Goal: Task Accomplishment & Management: Use online tool/utility

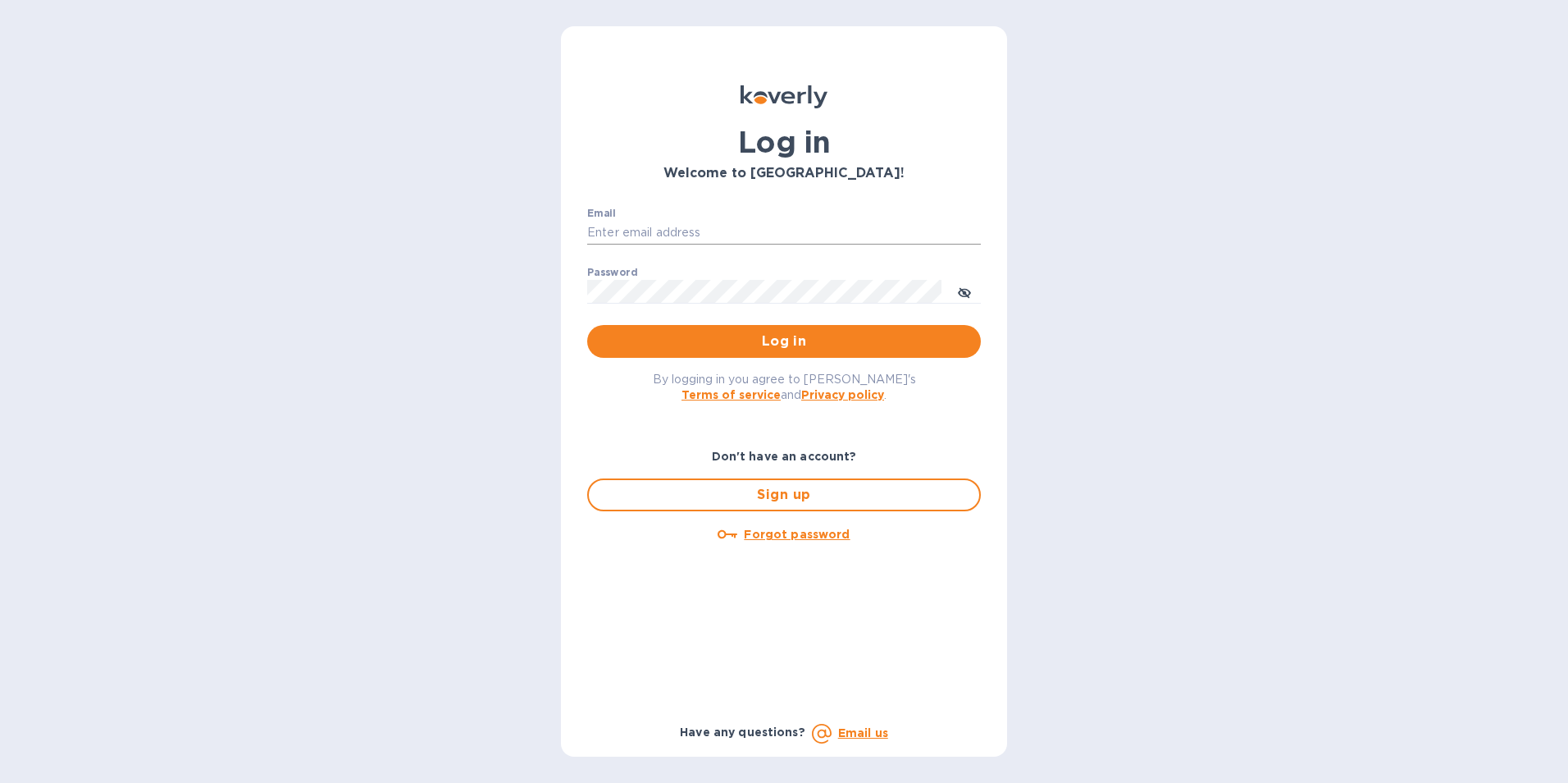
click at [706, 238] on input "Email" at bounding box center [784, 233] width 394 height 25
type input "kcadmin@kcarlton.com"
click at [968, 292] on icon "toggle password visibility" at bounding box center [965, 293] width 13 height 13
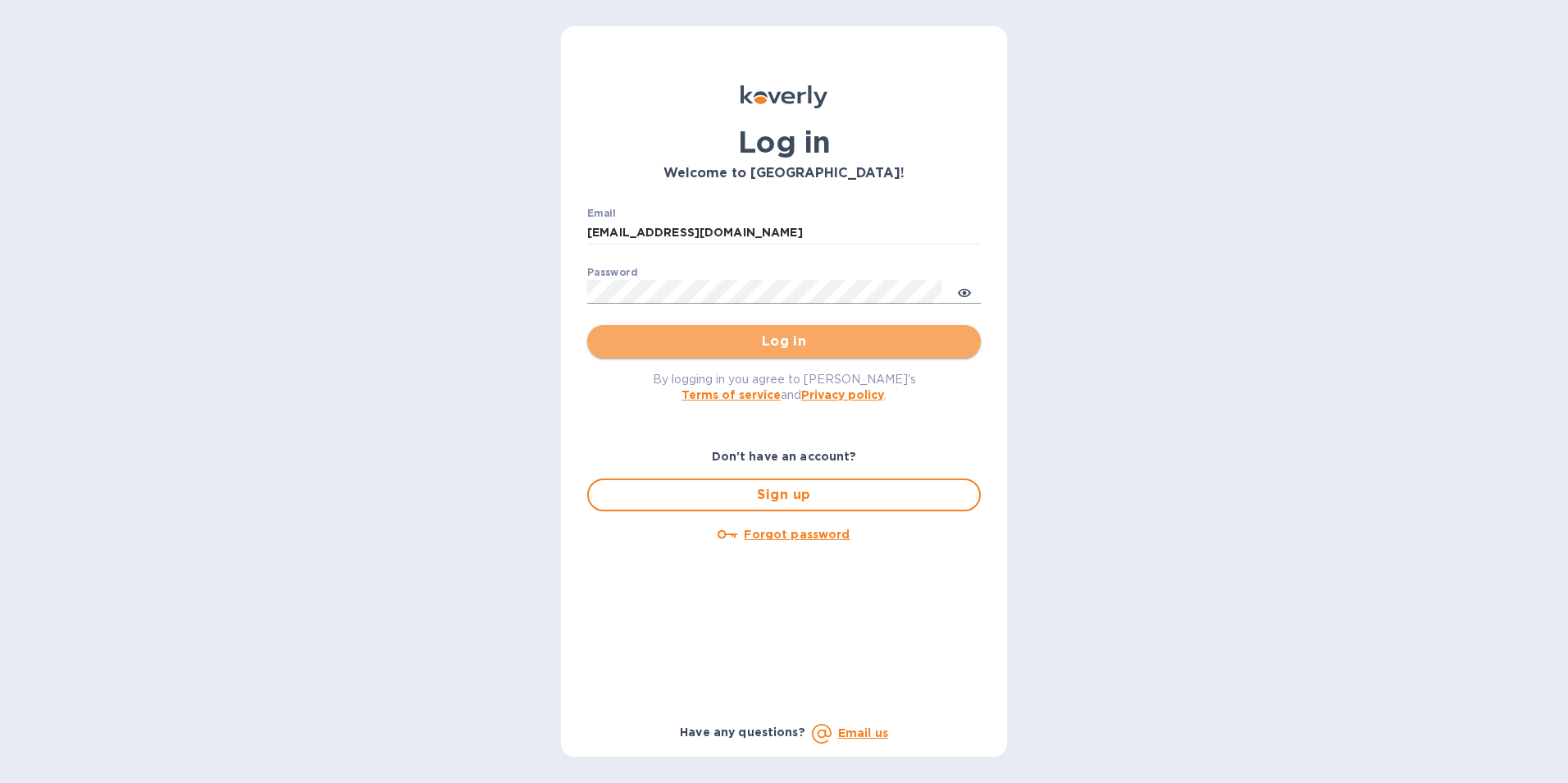
click at [861, 338] on span "Log in" at bounding box center [784, 341] width 368 height 20
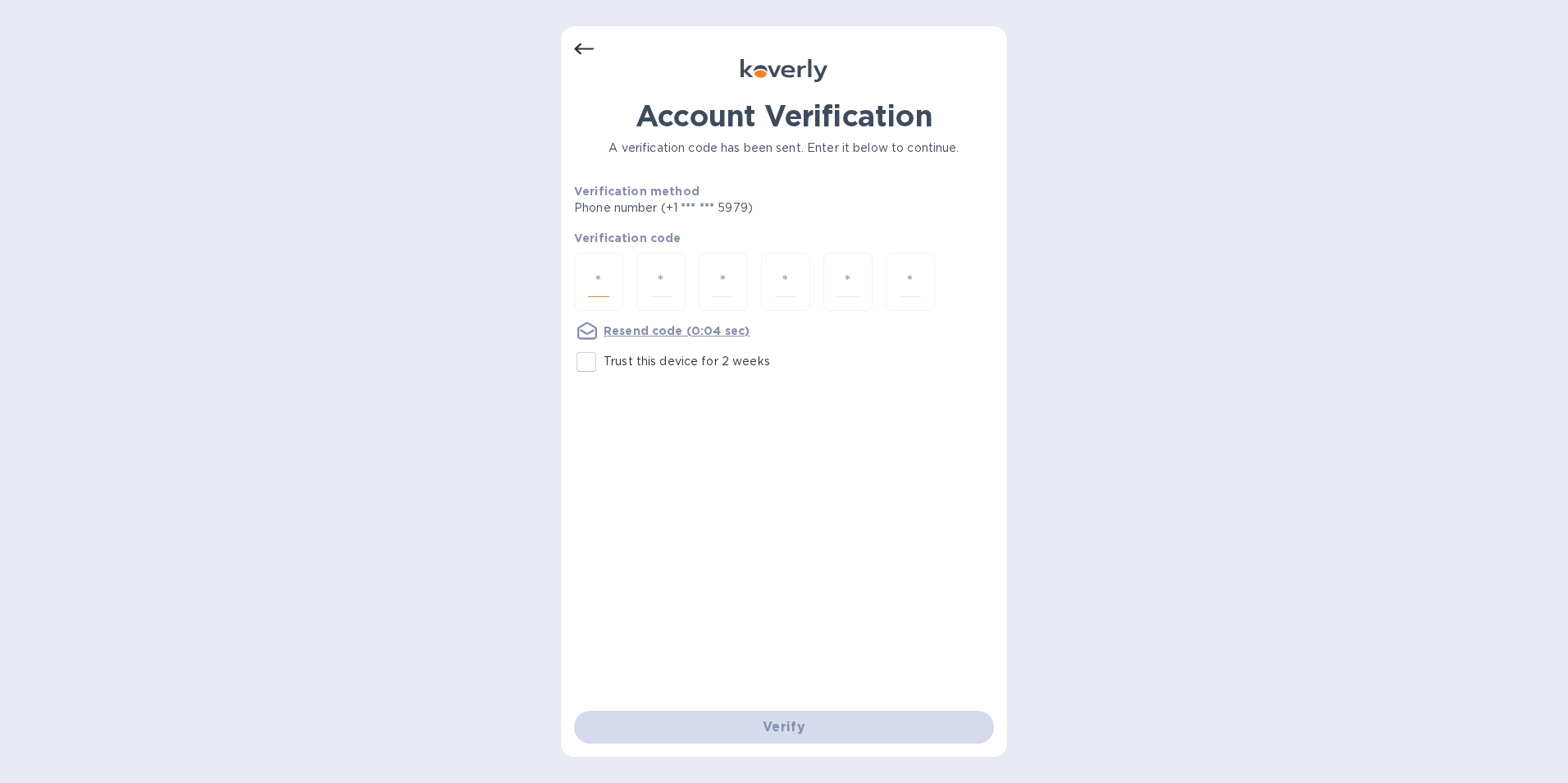
click at [608, 272] on input "number" at bounding box center [598, 282] width 22 height 30
type input "9"
type input "2"
type input "6"
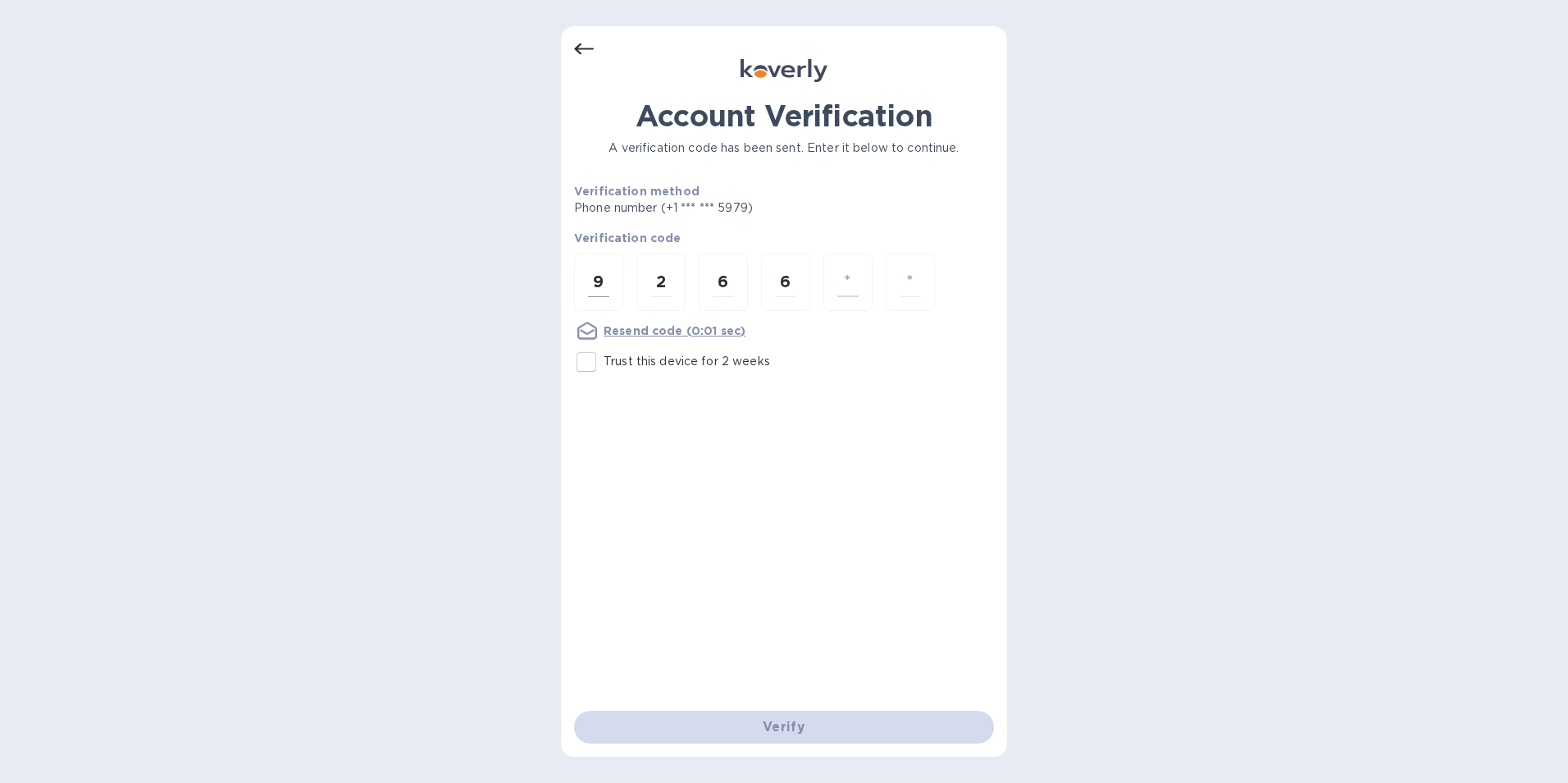
type input "1"
type input "9"
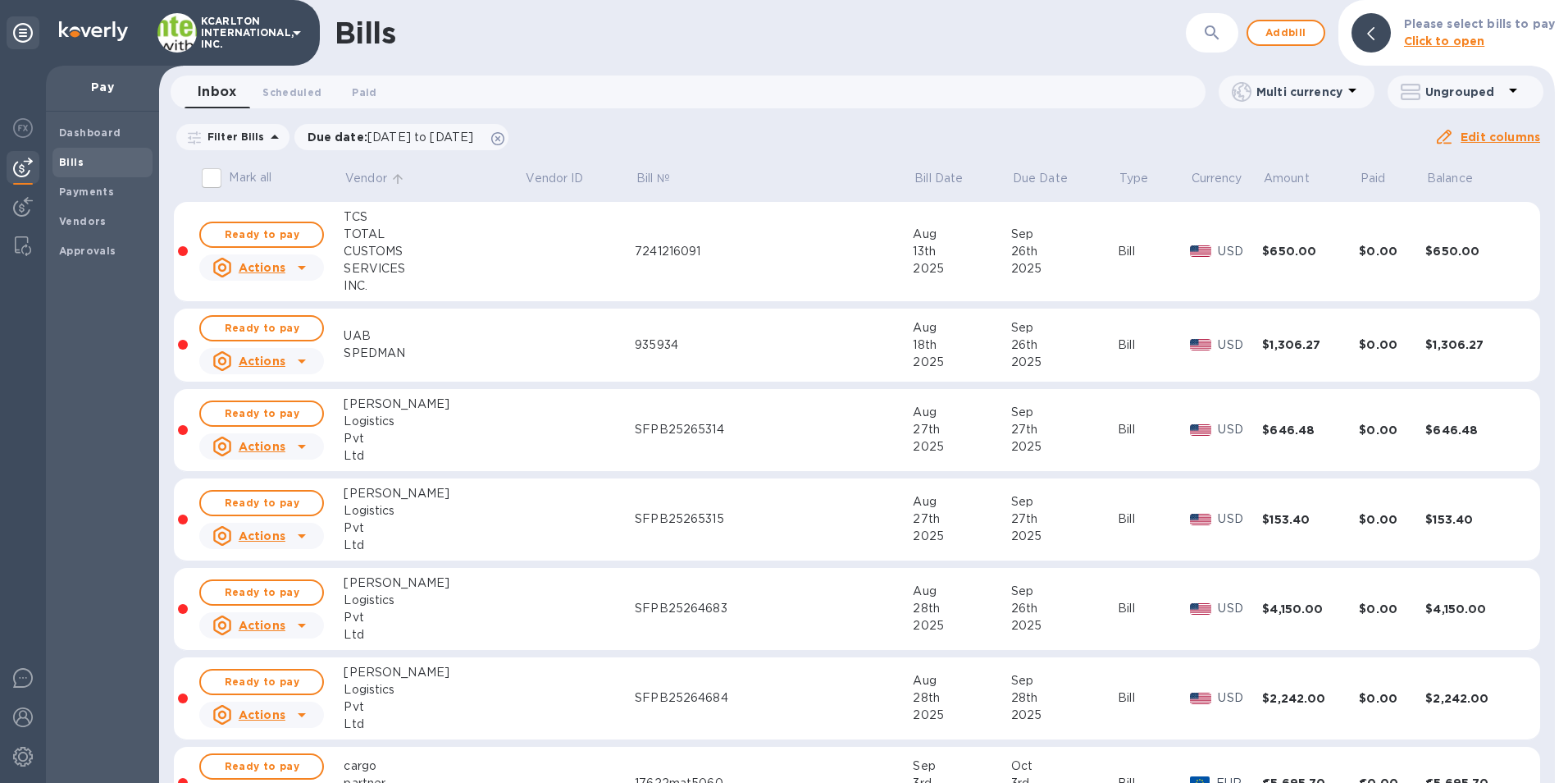
click at [373, 183] on p "Vendor" at bounding box center [366, 179] width 42 height 17
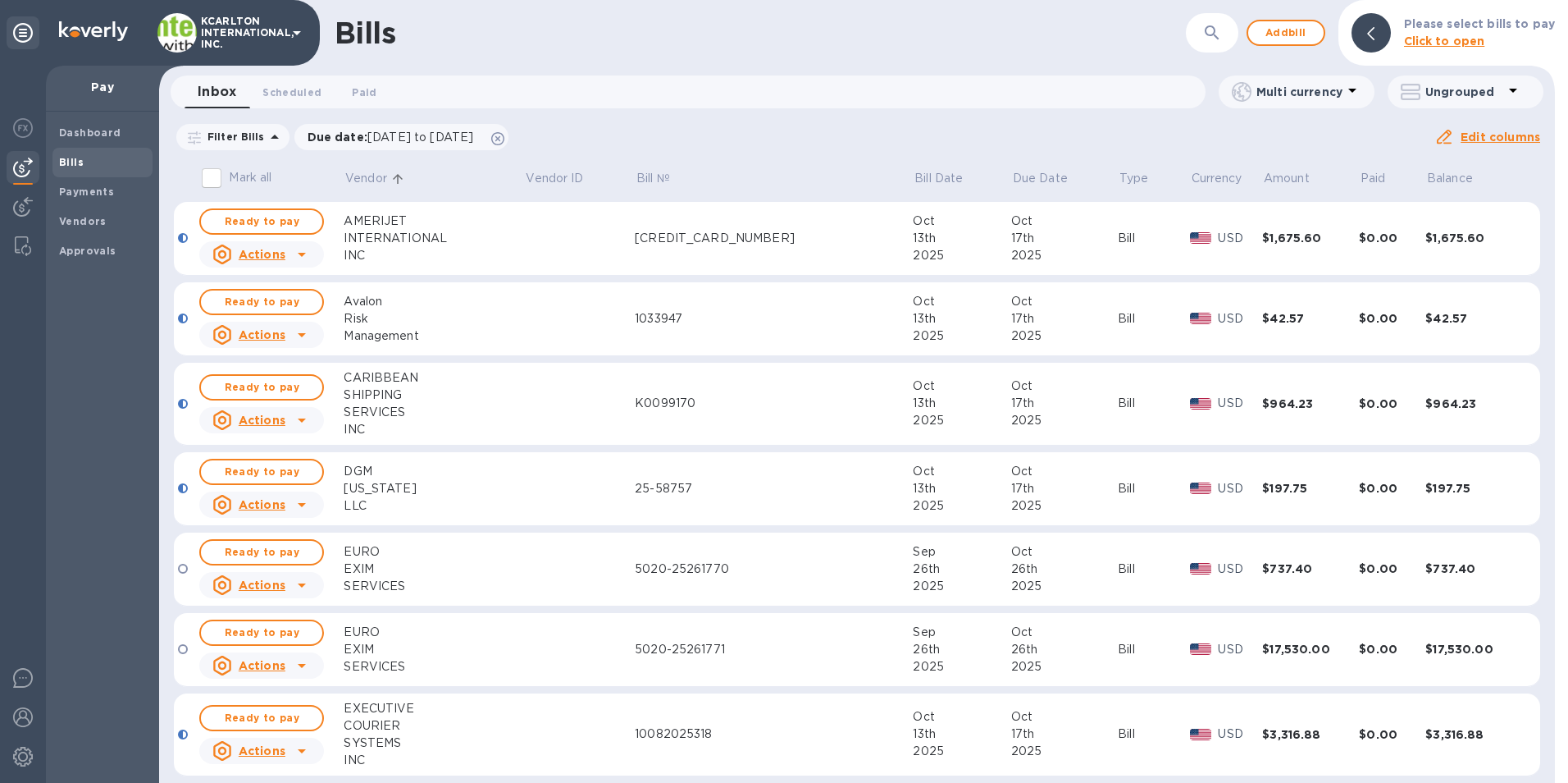
drag, startPoint x: 289, startPoint y: 226, endPoint x: 300, endPoint y: 196, distance: 32.0
click at [289, 226] on span "Ready to pay" at bounding box center [261, 221] width 95 height 20
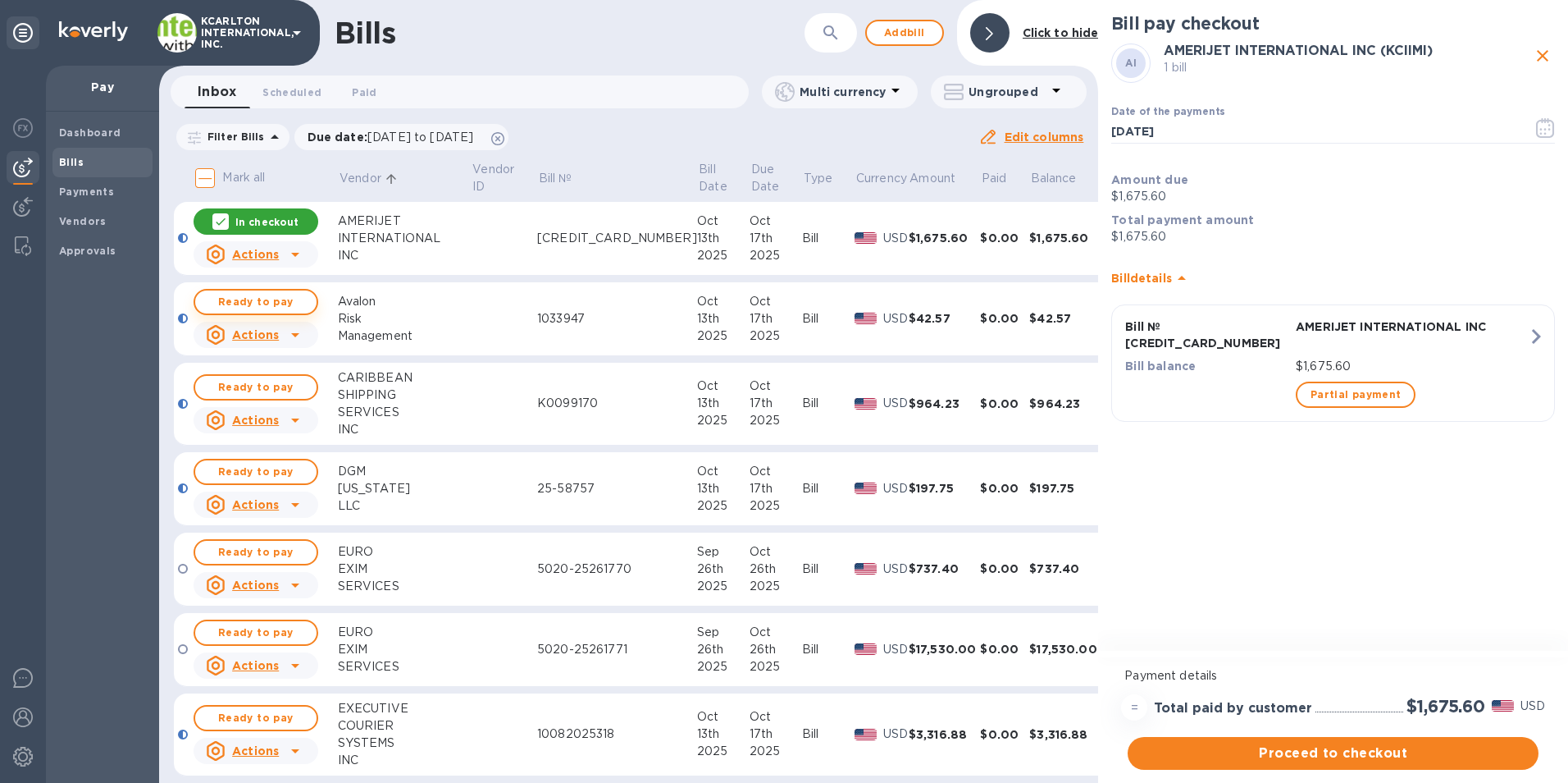
click at [210, 301] on span "Ready to pay" at bounding box center [255, 302] width 95 height 20
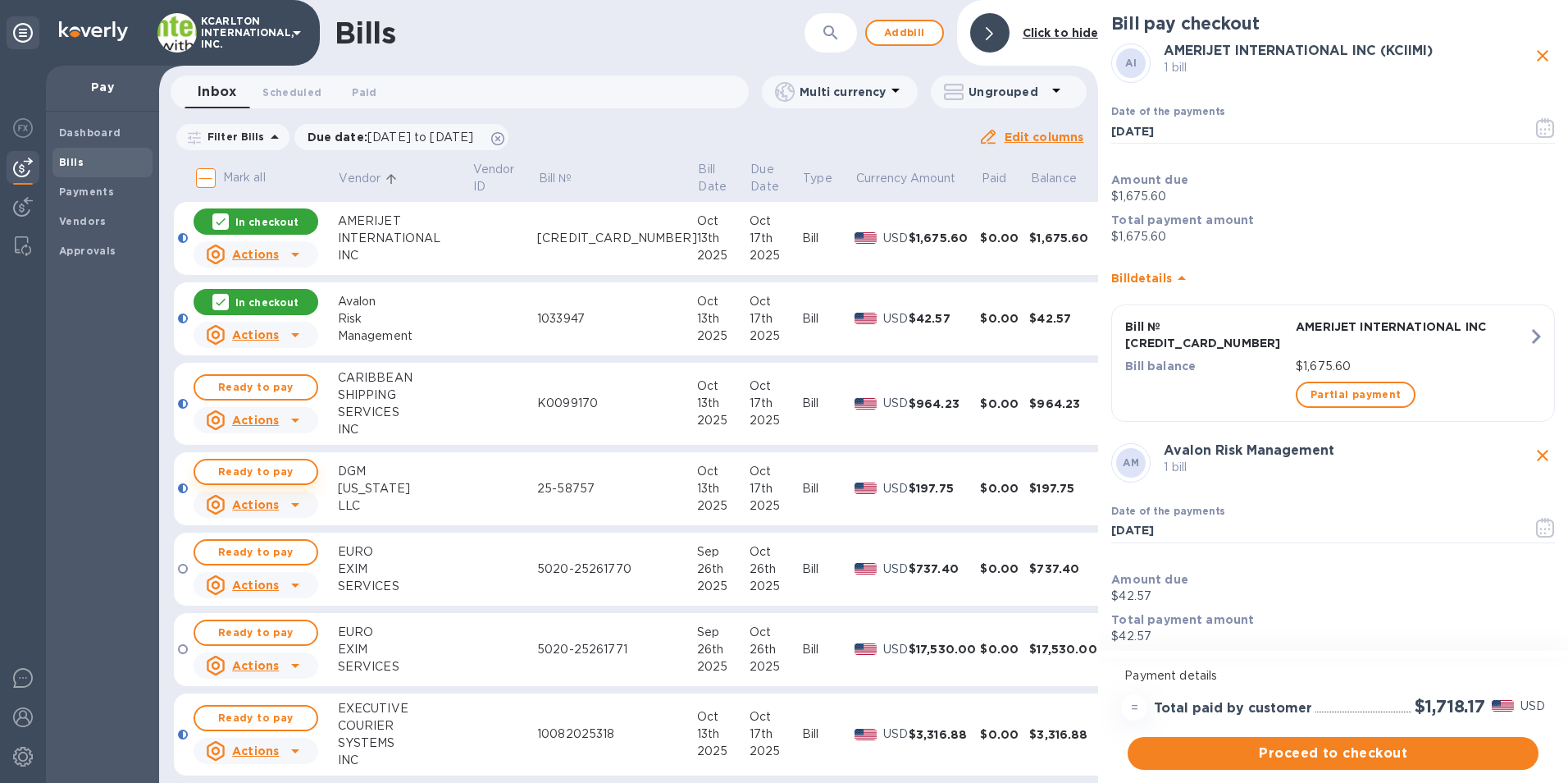
click at [288, 474] on span "Ready to pay" at bounding box center [255, 472] width 95 height 20
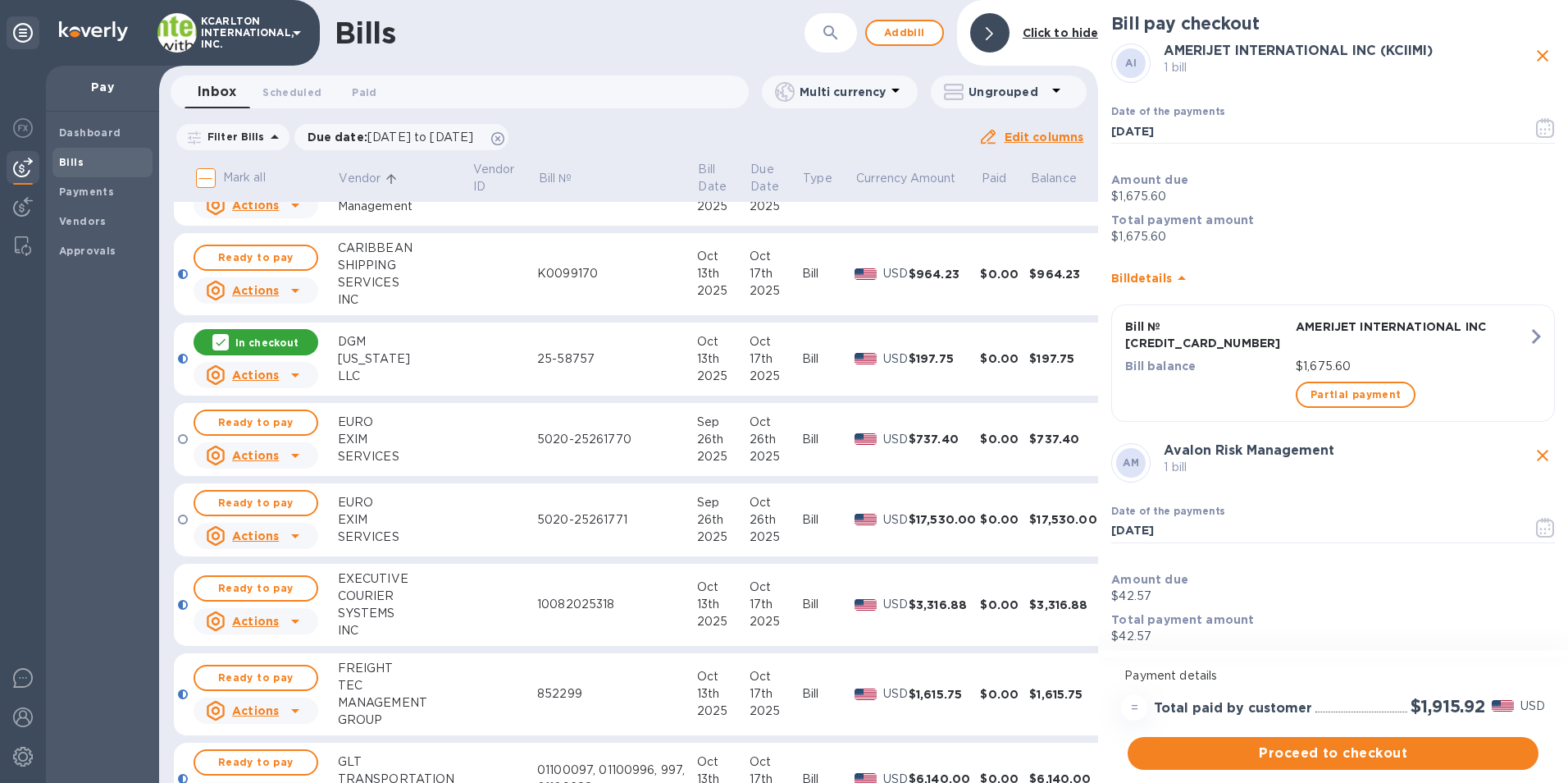
scroll to position [246, 0]
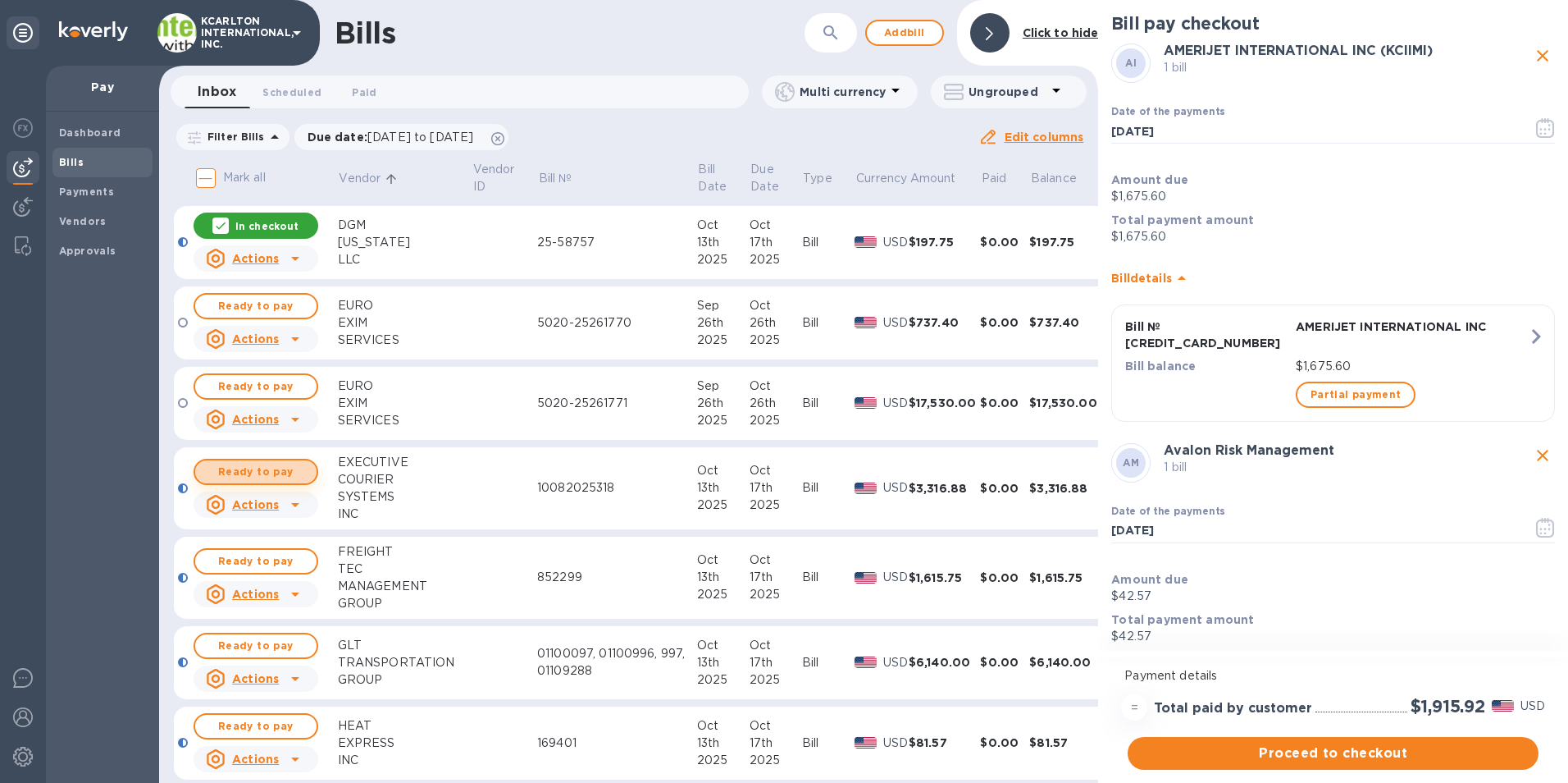
click at [276, 477] on span "Ready to pay" at bounding box center [255, 472] width 95 height 20
click at [287, 551] on span "Ready to pay" at bounding box center [255, 561] width 95 height 20
click at [285, 639] on span "Ready to pay" at bounding box center [255, 645] width 95 height 20
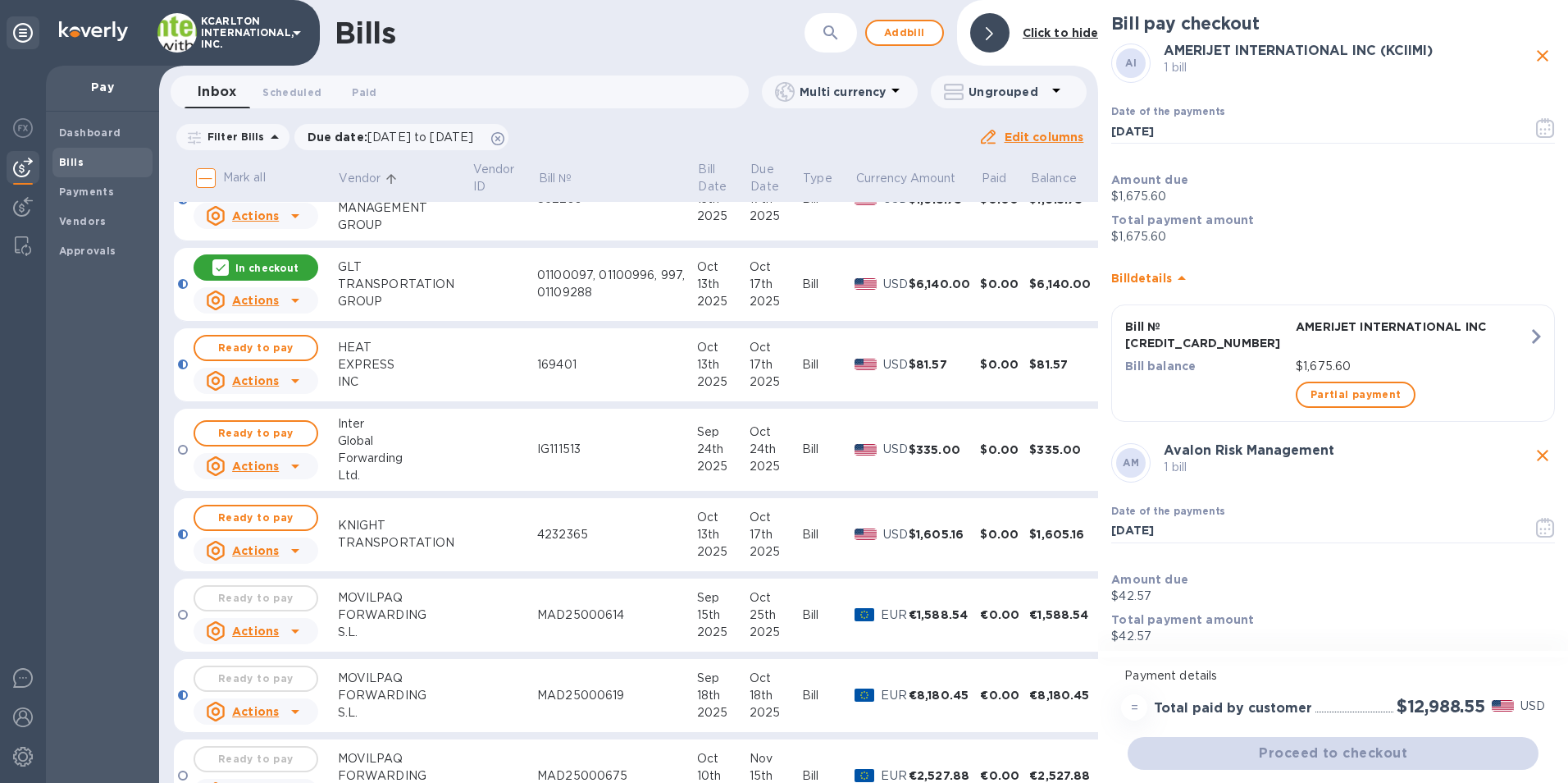
scroll to position [656, 0]
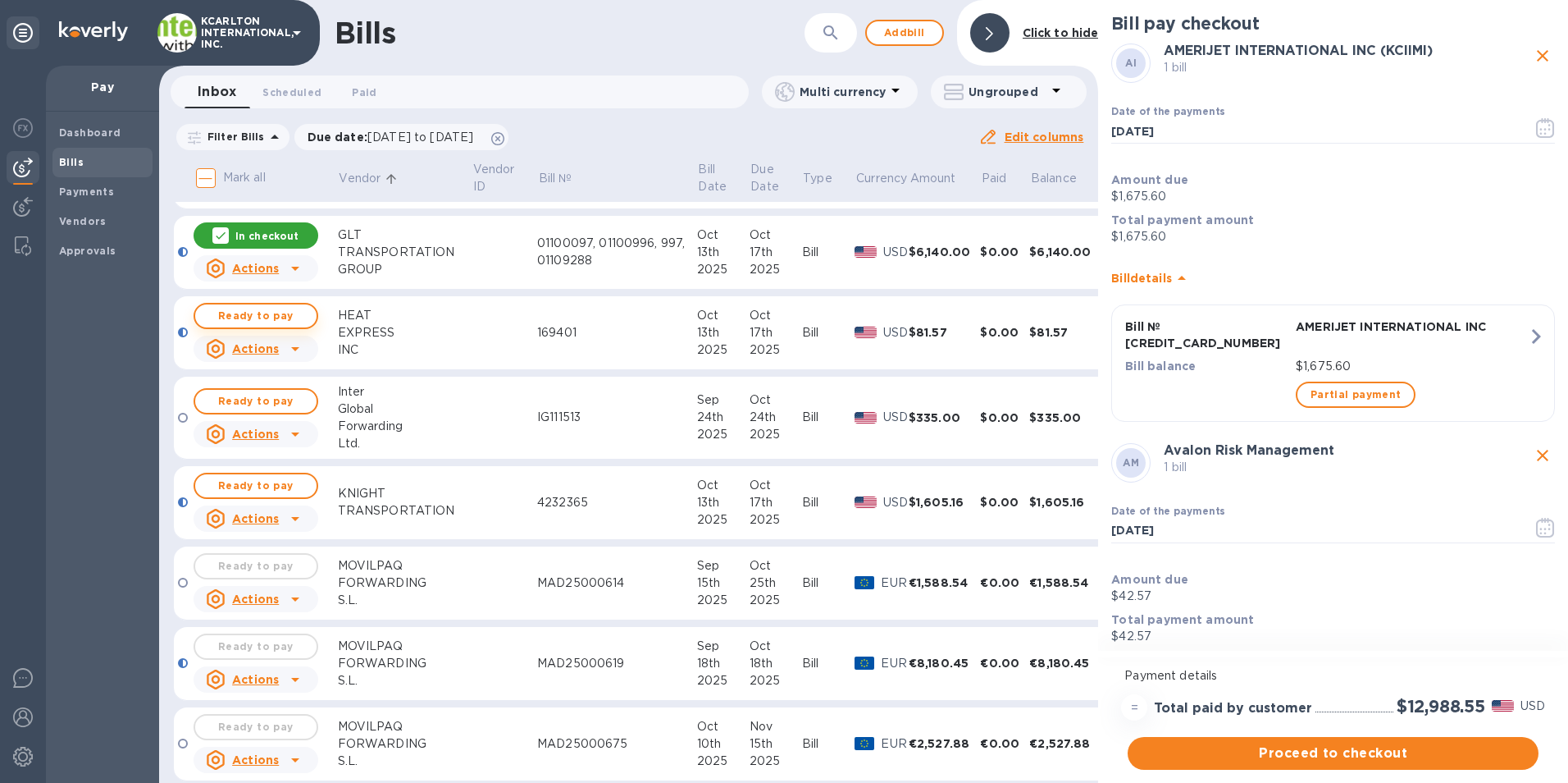
click at [309, 312] on button "Ready to pay" at bounding box center [256, 316] width 125 height 26
click at [237, 478] on span "Ready to pay" at bounding box center [255, 485] width 95 height 20
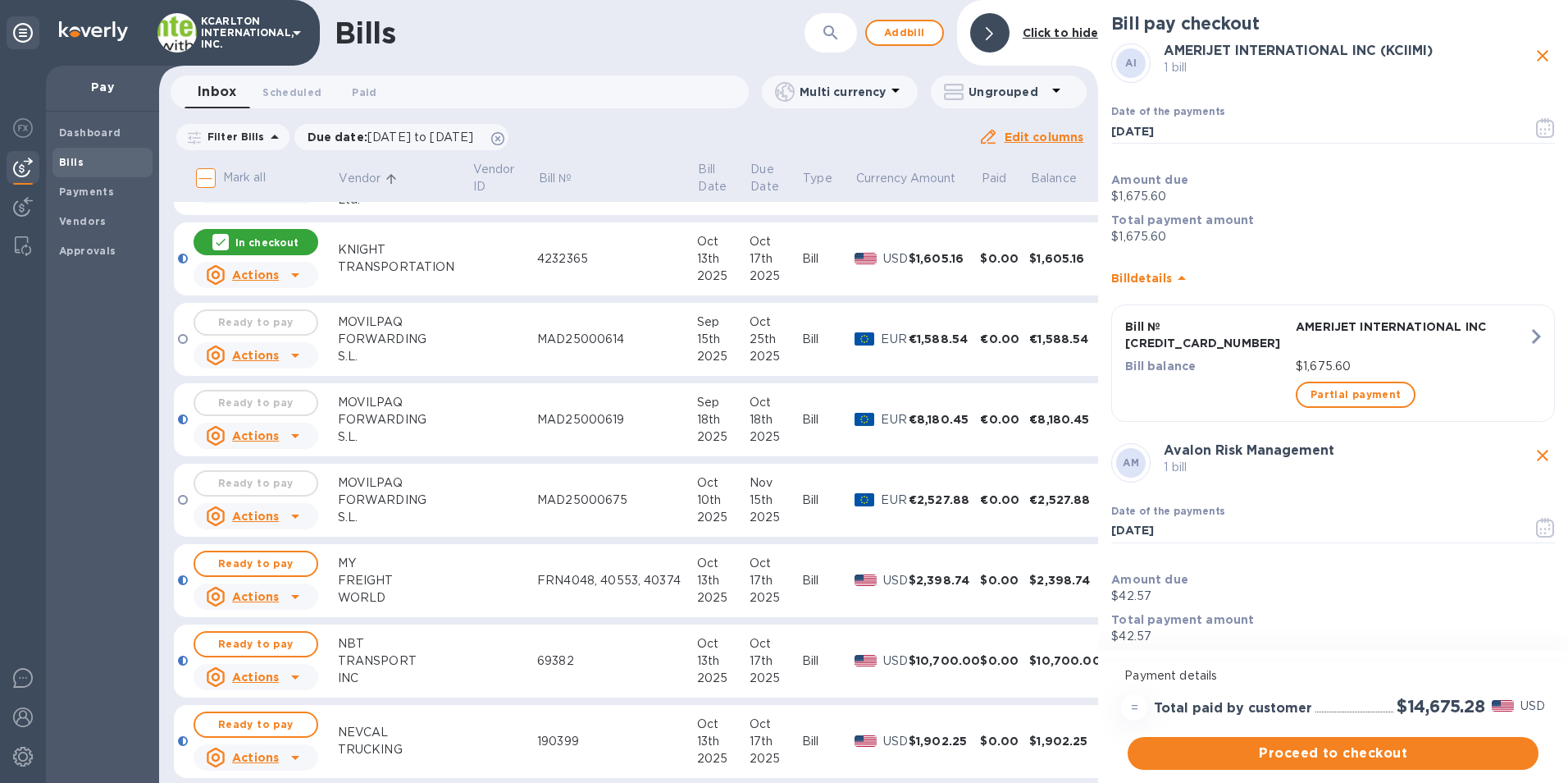
scroll to position [903, 0]
click at [250, 564] on span "Ready to pay" at bounding box center [255, 561] width 95 height 20
click at [277, 642] on span "Ready to pay" at bounding box center [255, 641] width 95 height 20
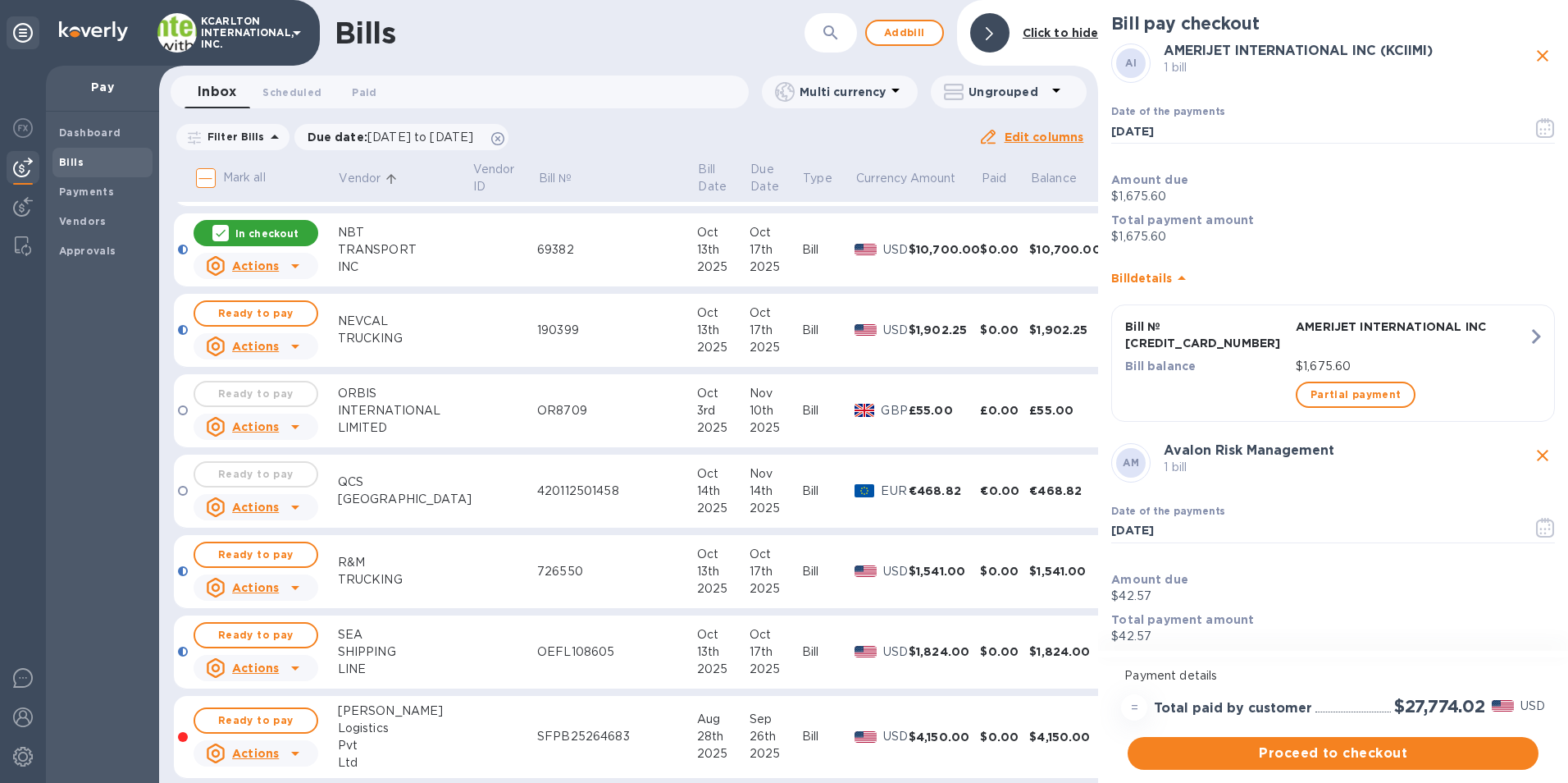
scroll to position [1313, 0]
click at [276, 306] on span "Ready to pay" at bounding box center [255, 311] width 95 height 20
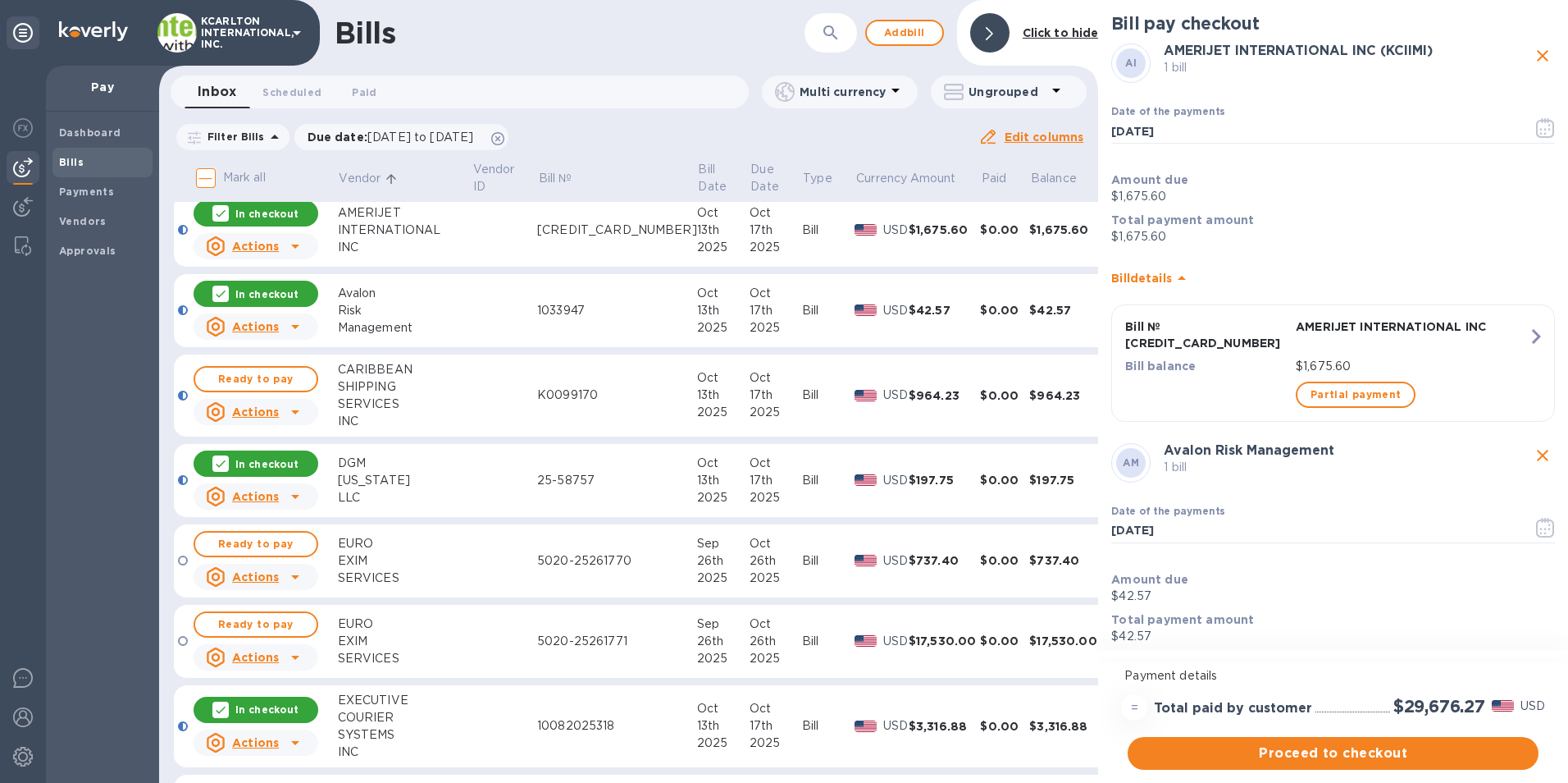
scroll to position [0, 0]
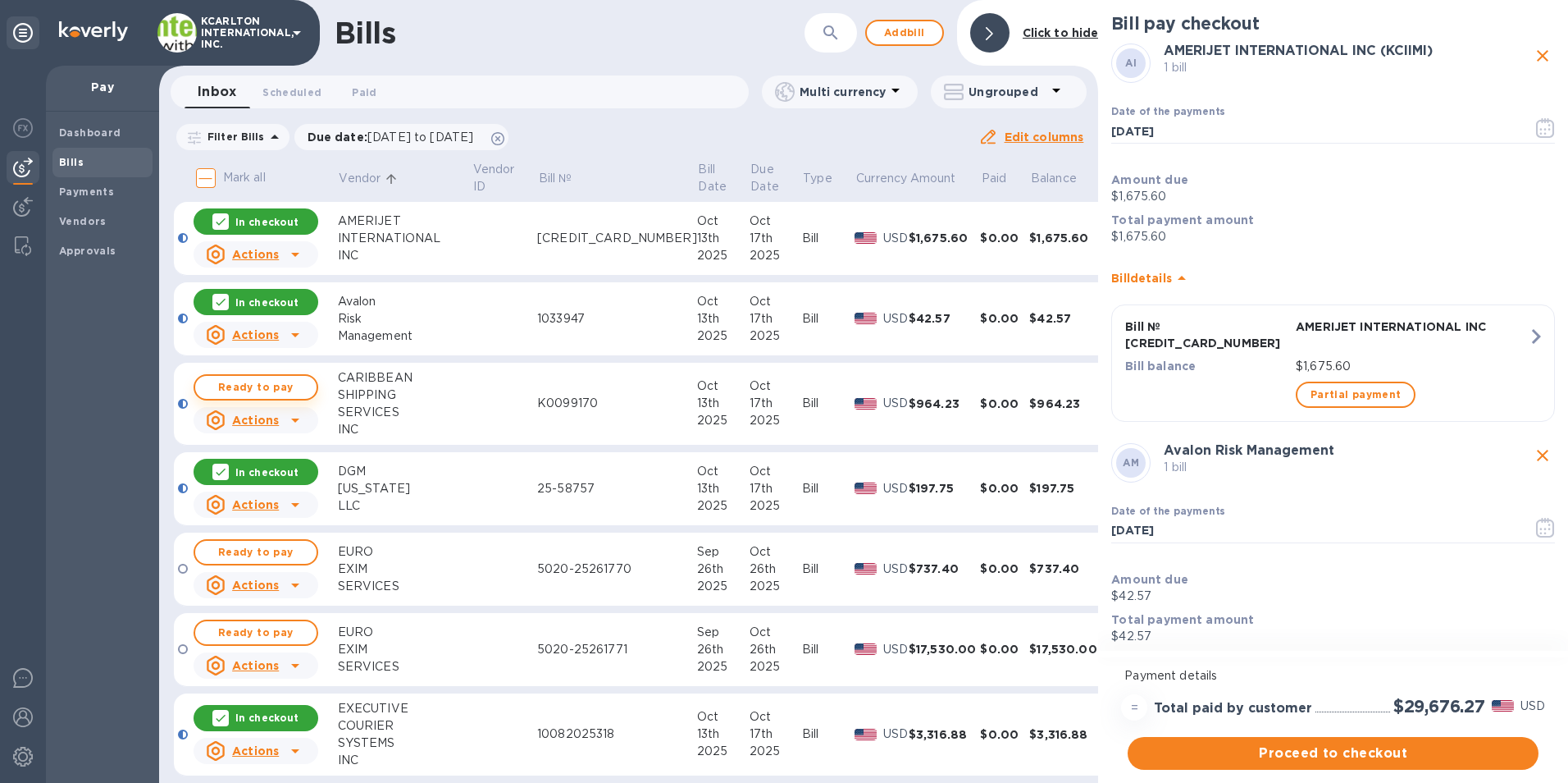
click at [270, 393] on span "Ready to pay" at bounding box center [255, 387] width 95 height 20
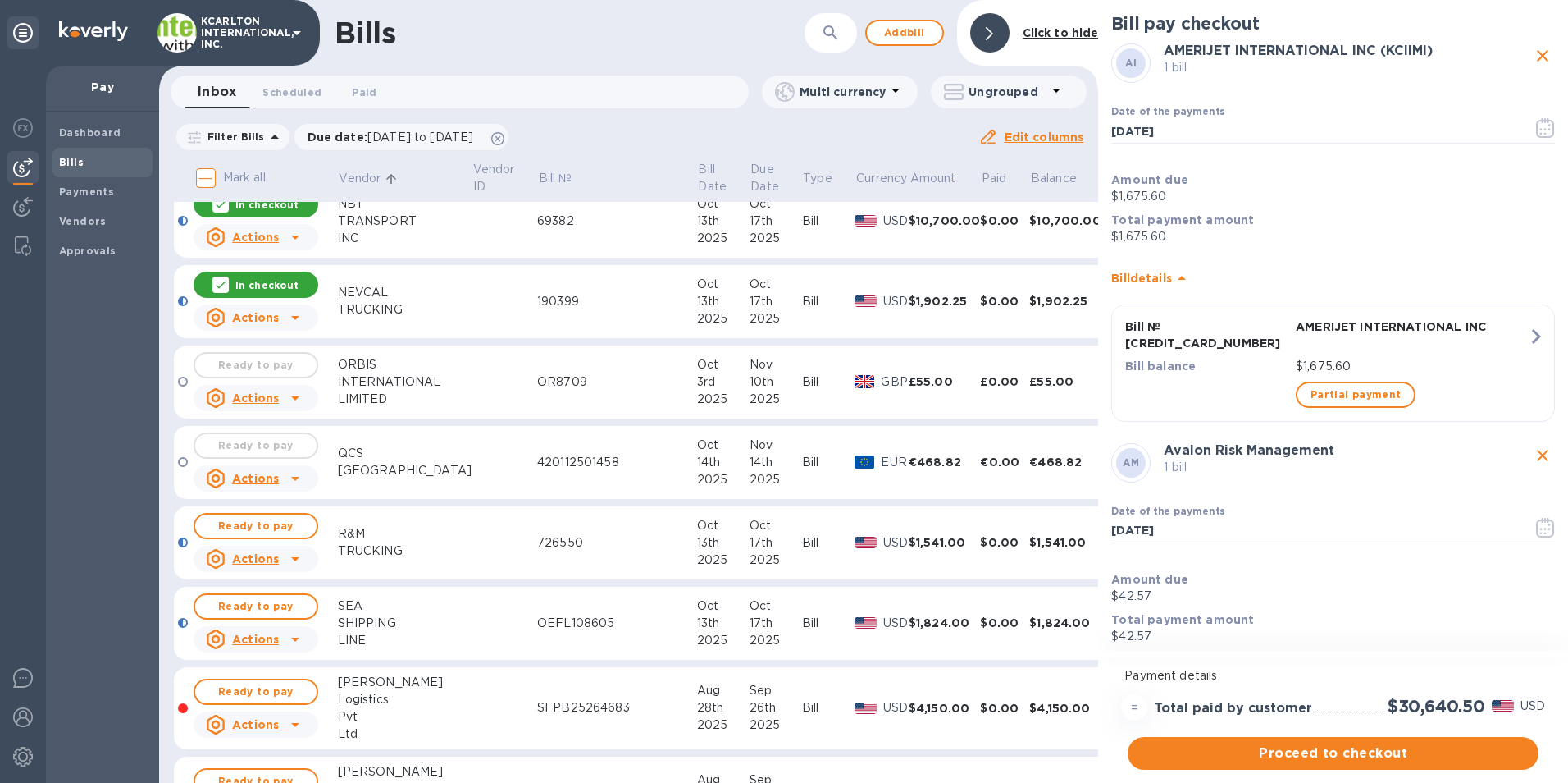
scroll to position [1395, 0]
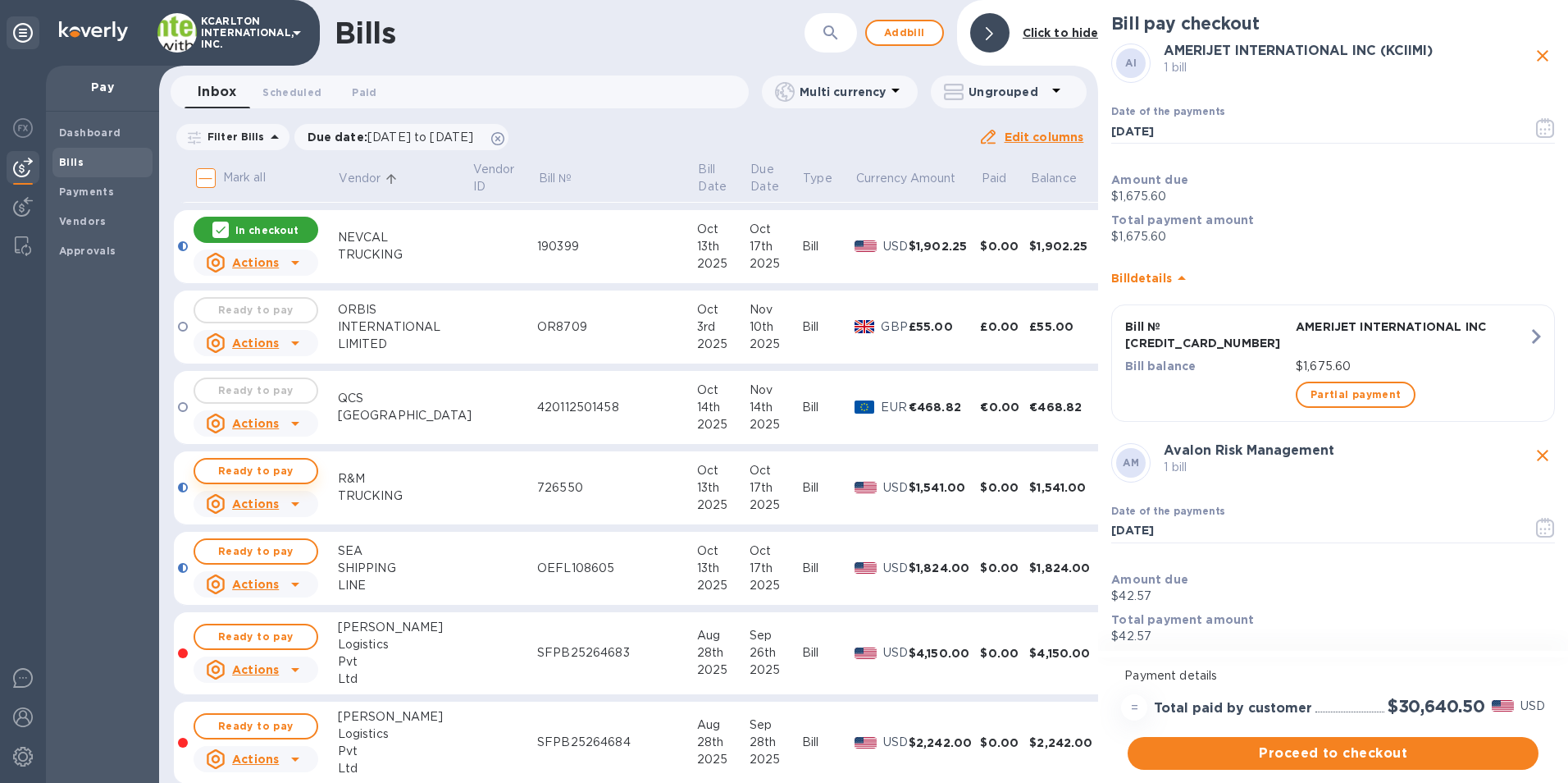
click at [286, 466] on span "Ready to pay" at bounding box center [255, 471] width 95 height 20
click at [286, 542] on span "Ready to pay" at bounding box center [255, 551] width 95 height 20
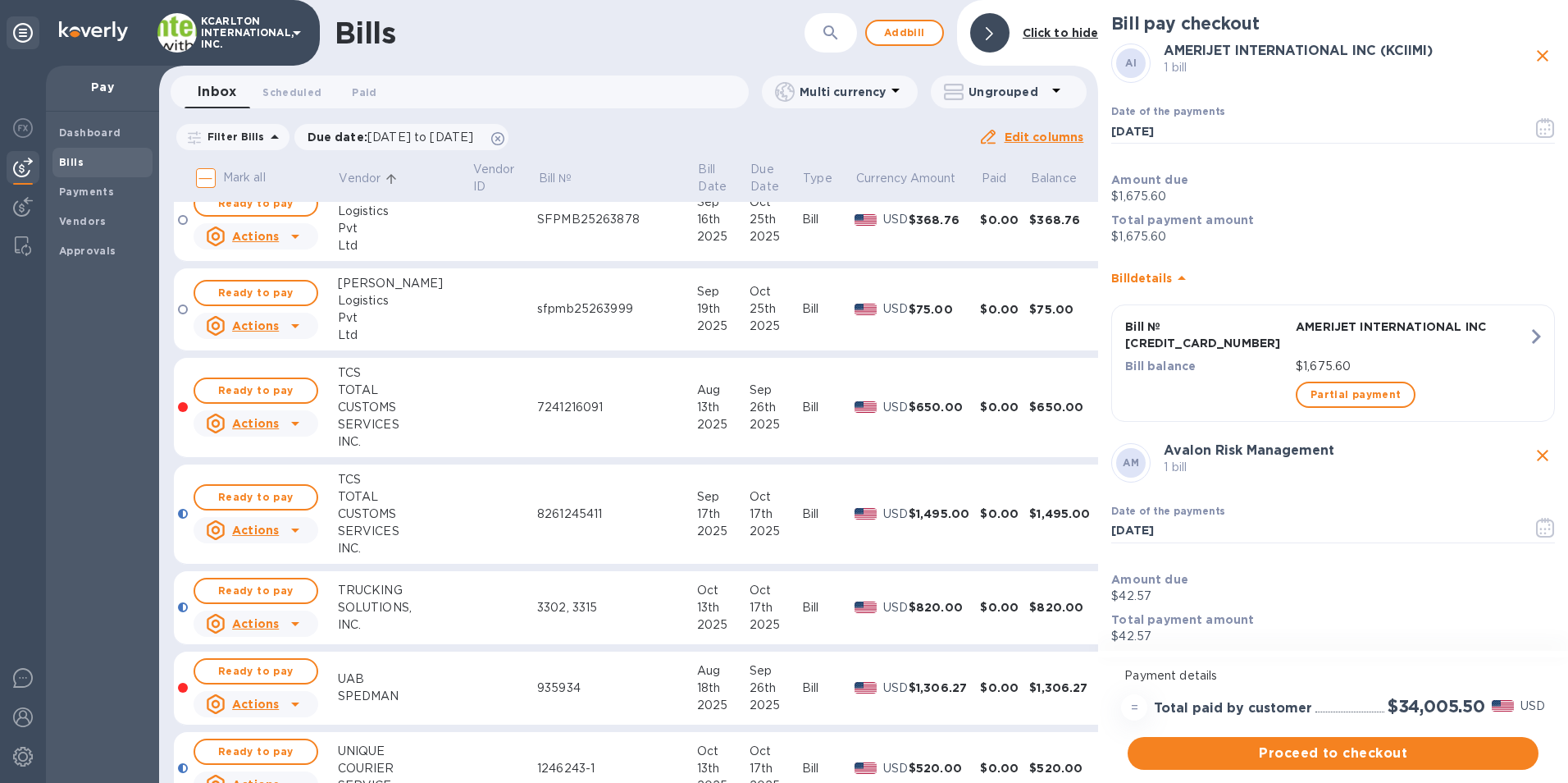
scroll to position [2298, 0]
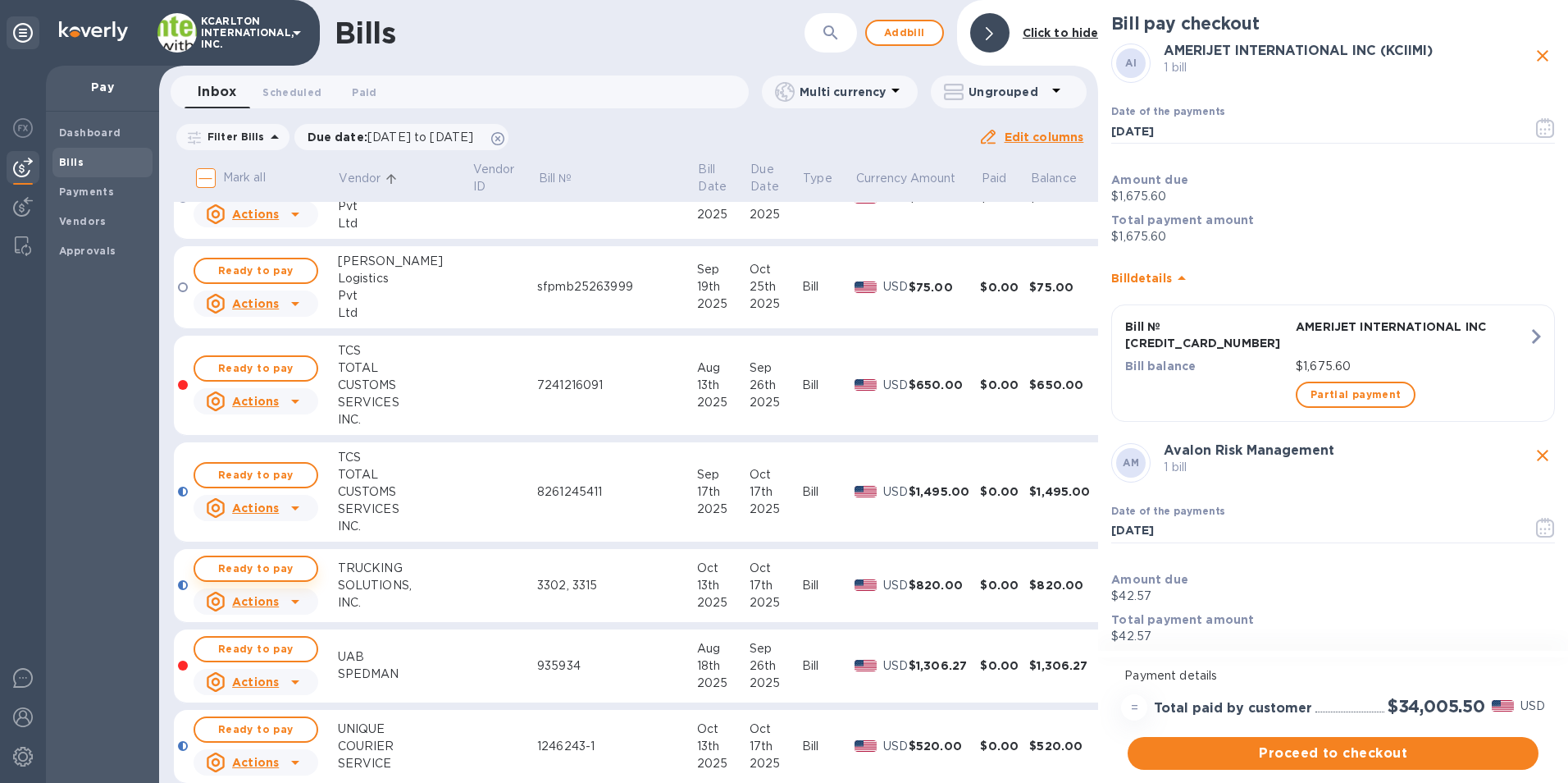
click at [284, 573] on span "Ready to pay" at bounding box center [255, 568] width 95 height 20
drag, startPoint x: 277, startPoint y: 733, endPoint x: 233, endPoint y: 703, distance: 53.3
click at [277, 733] on span "Ready to pay" at bounding box center [255, 729] width 95 height 20
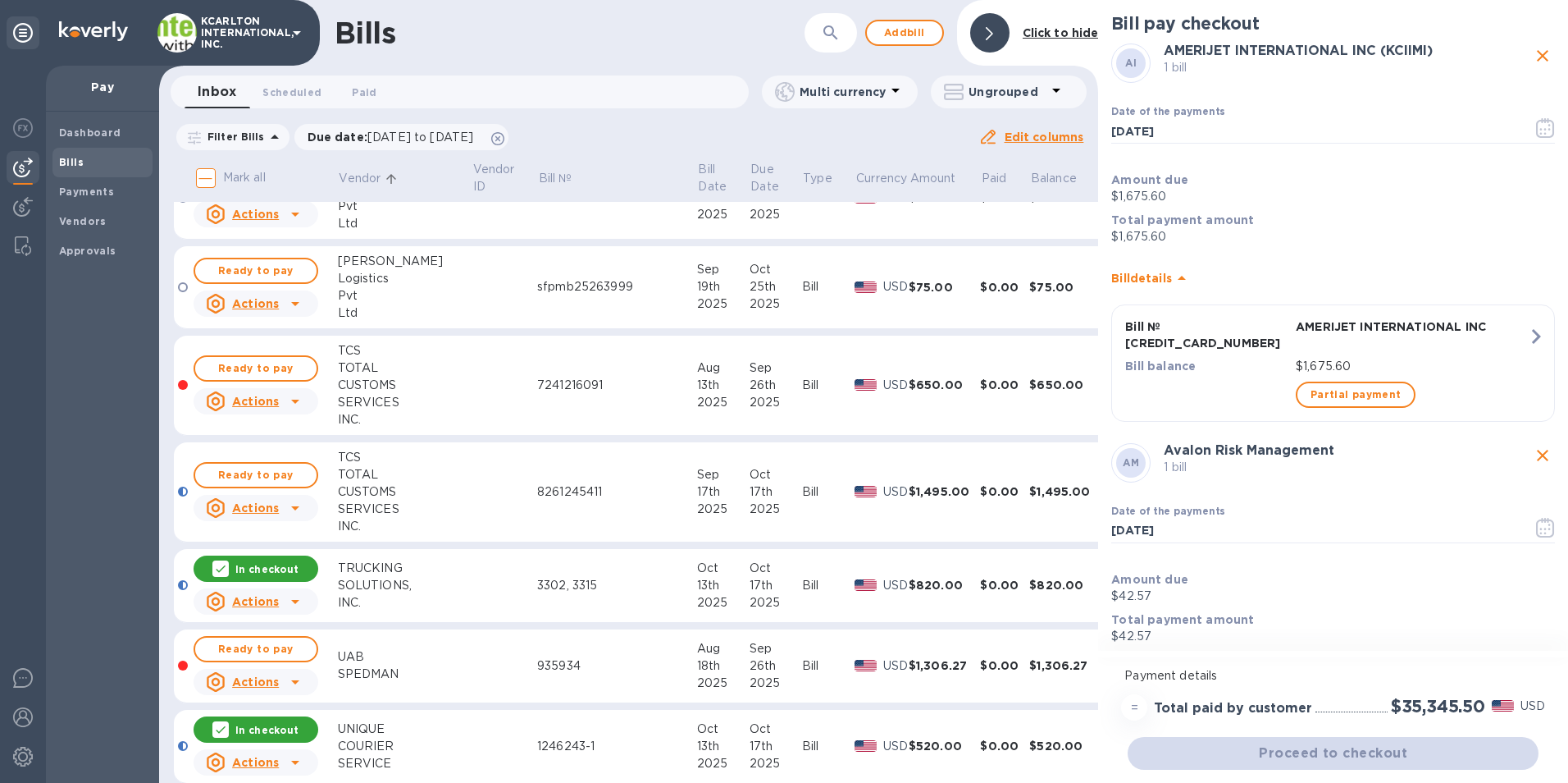
scroll to position [2579, 0]
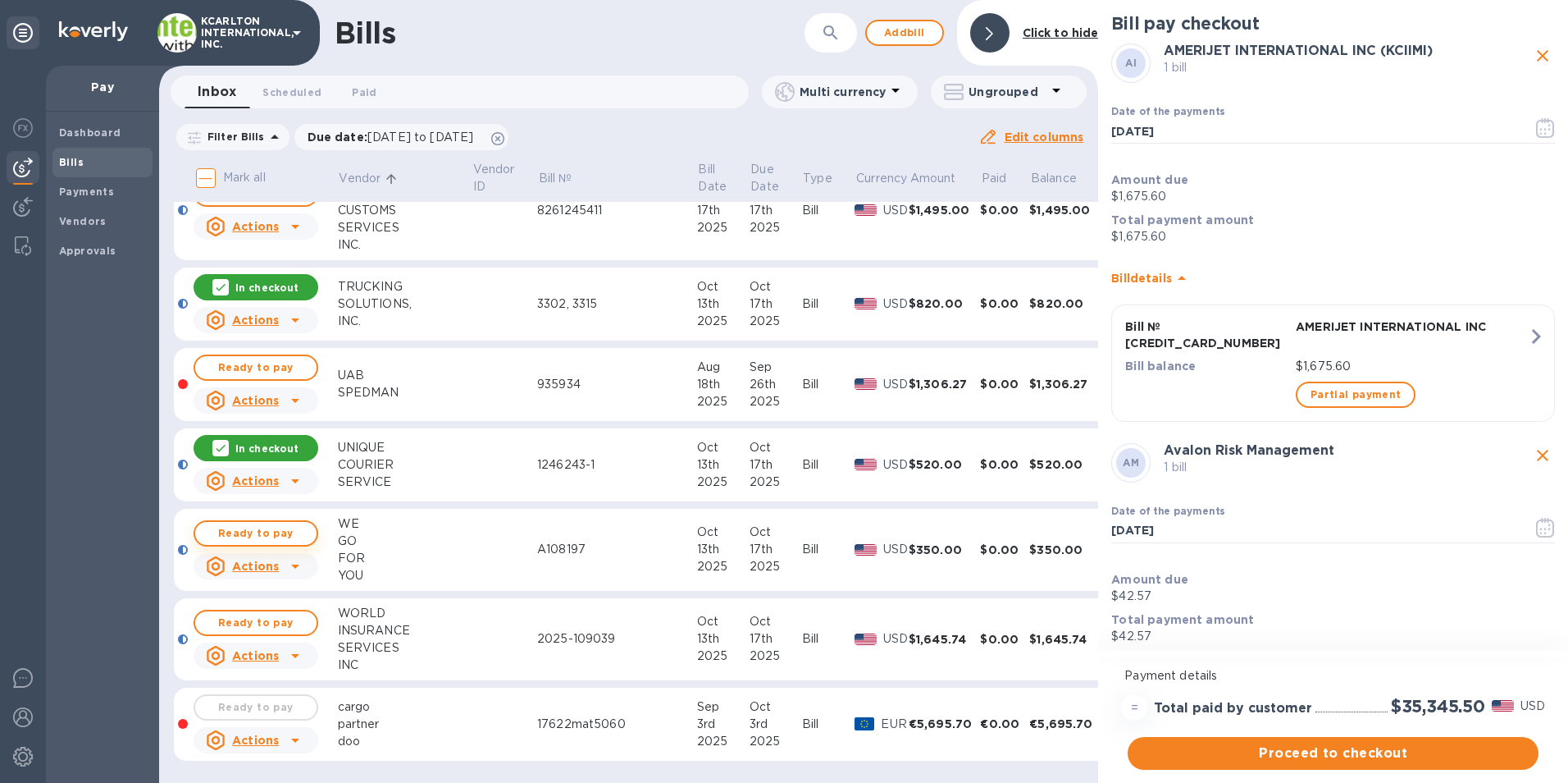
click at [292, 532] on span "Ready to pay" at bounding box center [255, 533] width 95 height 20
click at [284, 614] on span "Ready to pay" at bounding box center [255, 622] width 95 height 20
click at [1346, 748] on span "Proceed to checkout" at bounding box center [1333, 753] width 385 height 20
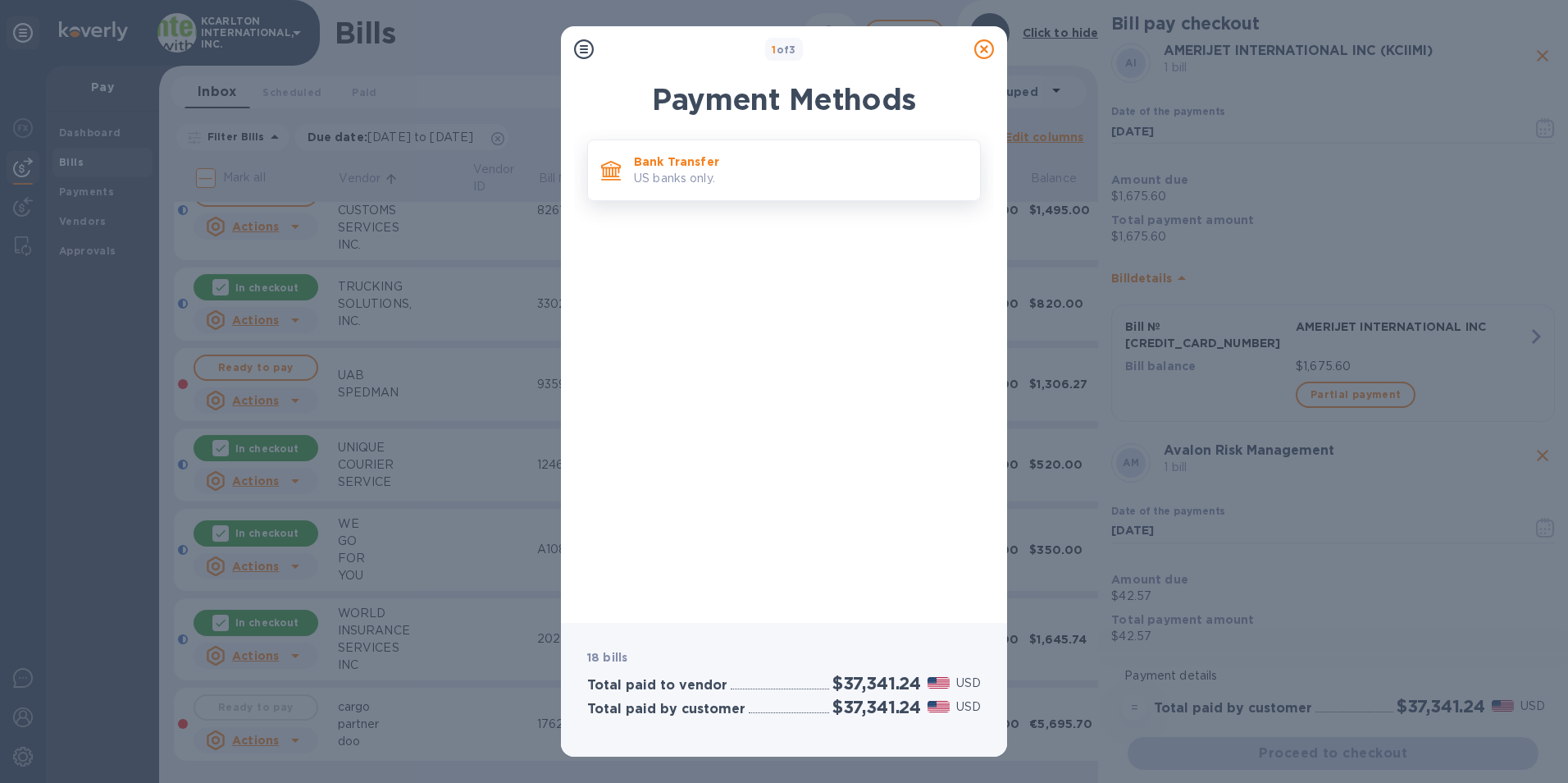
click at [772, 171] on p "US banks only." at bounding box center [801, 179] width 333 height 17
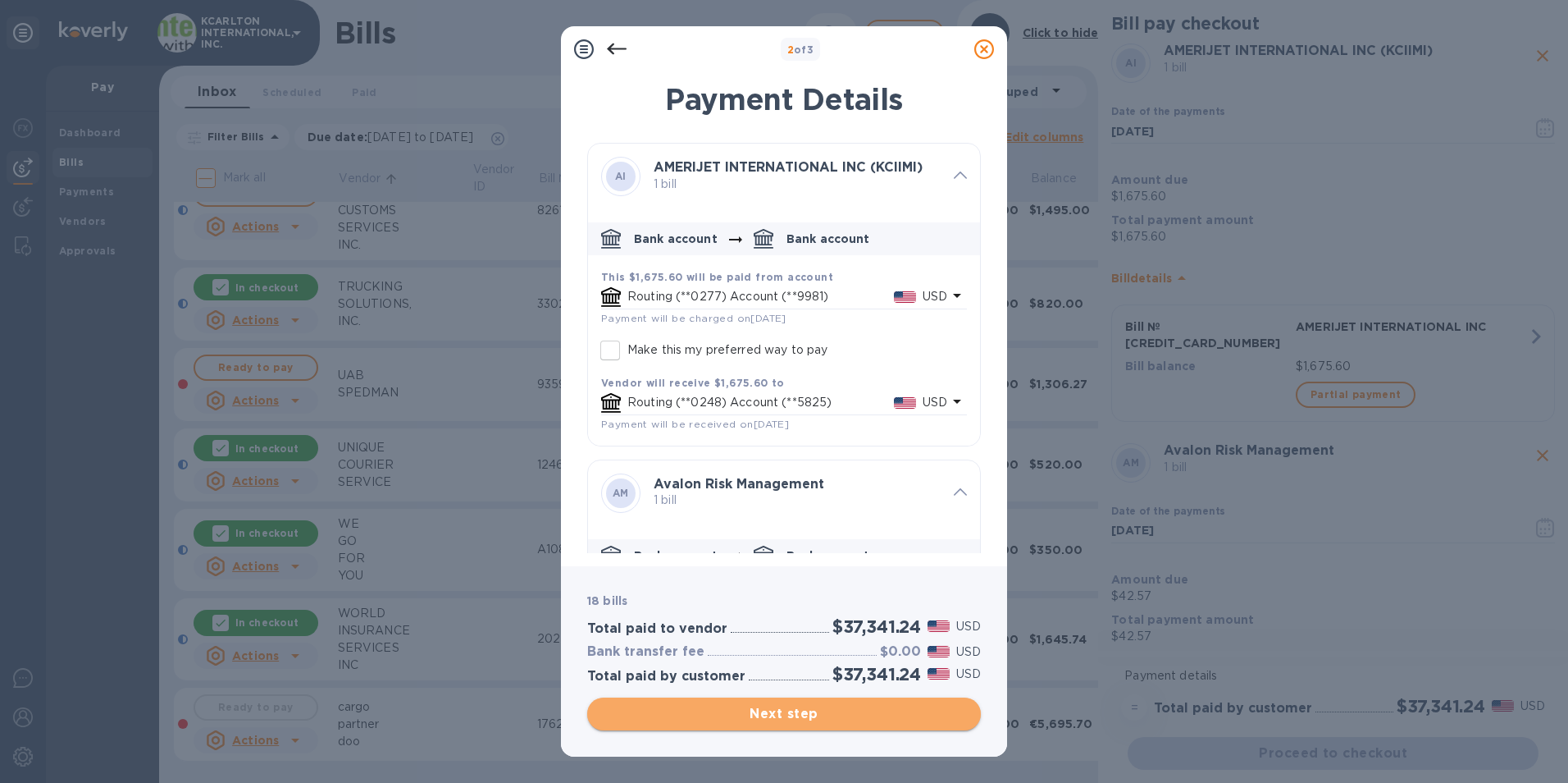
click at [750, 709] on span "Next step" at bounding box center [784, 714] width 368 height 20
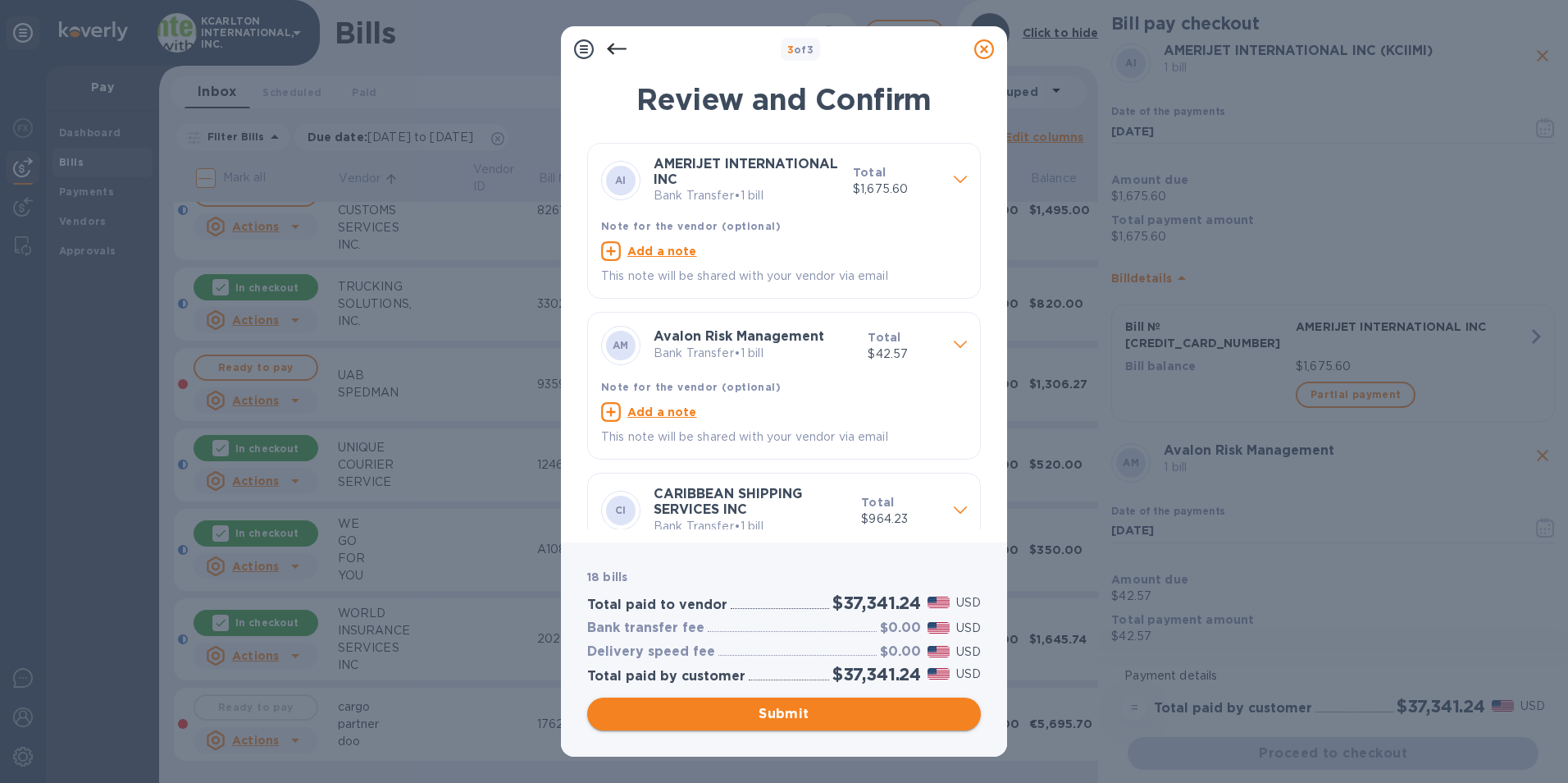
click at [817, 717] on span "Submit" at bounding box center [784, 714] width 368 height 20
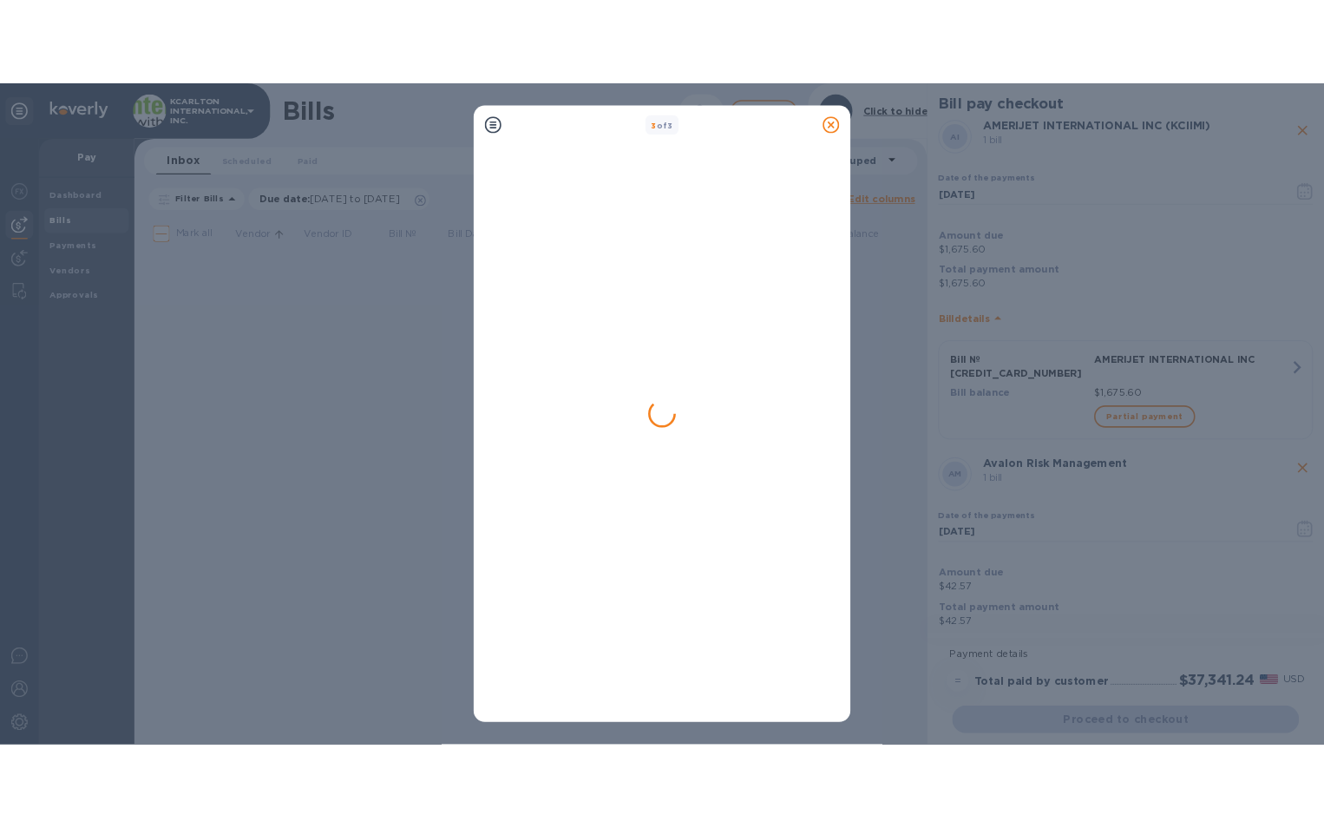
scroll to position [0, 0]
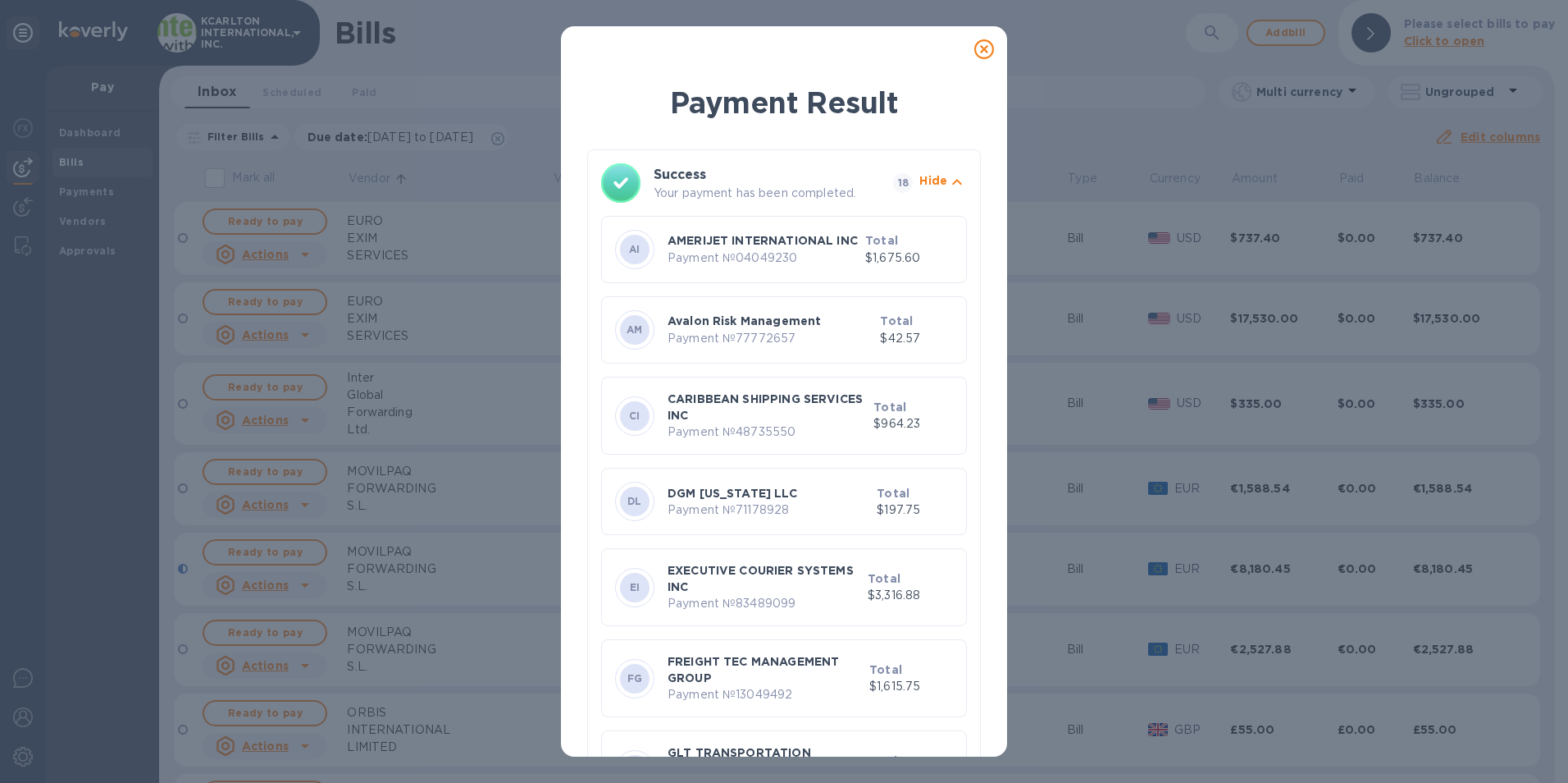
click at [984, 46] on icon at bounding box center [984, 49] width 20 height 20
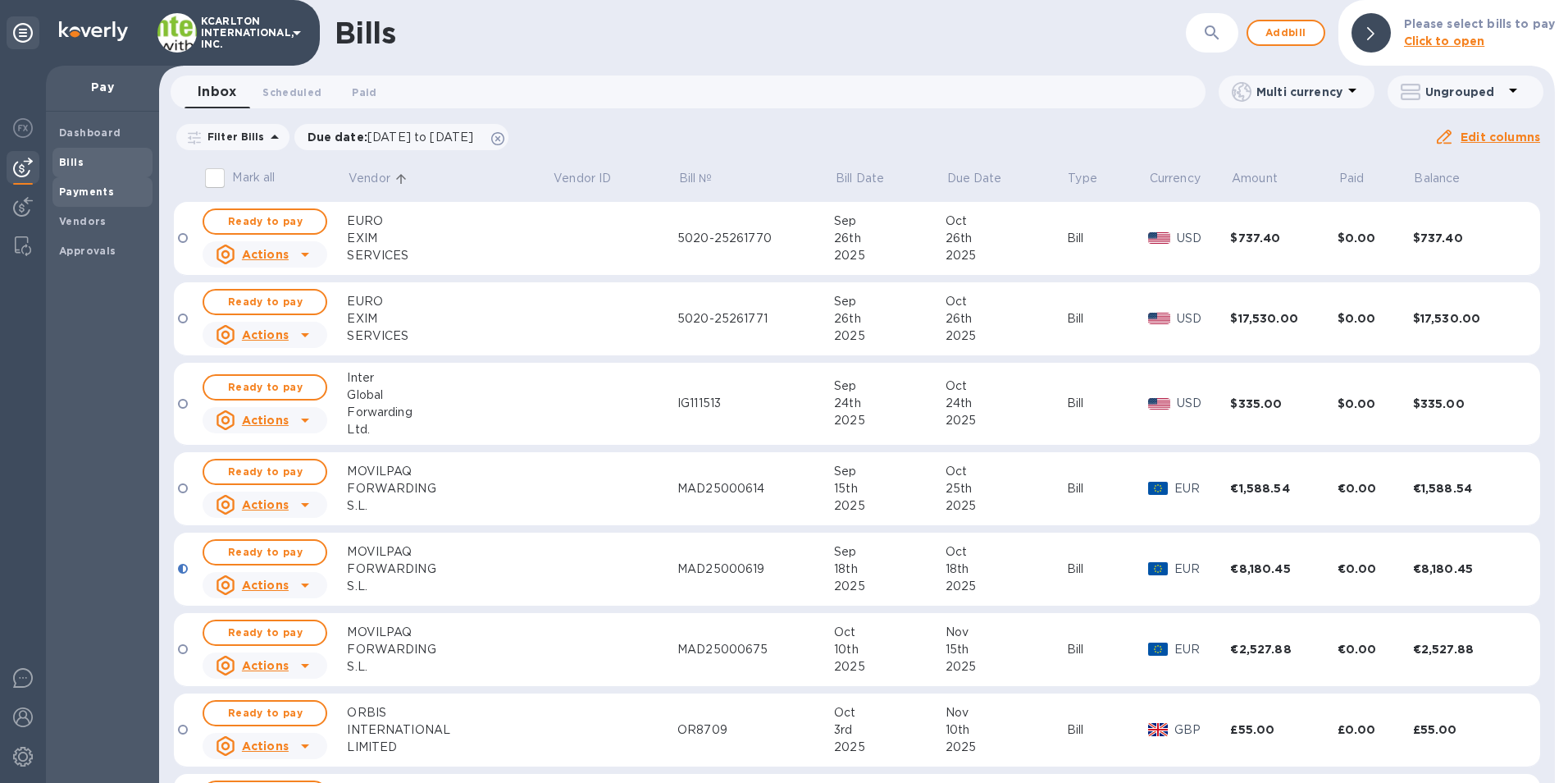
click at [77, 198] on span "Payments" at bounding box center [86, 191] width 55 height 16
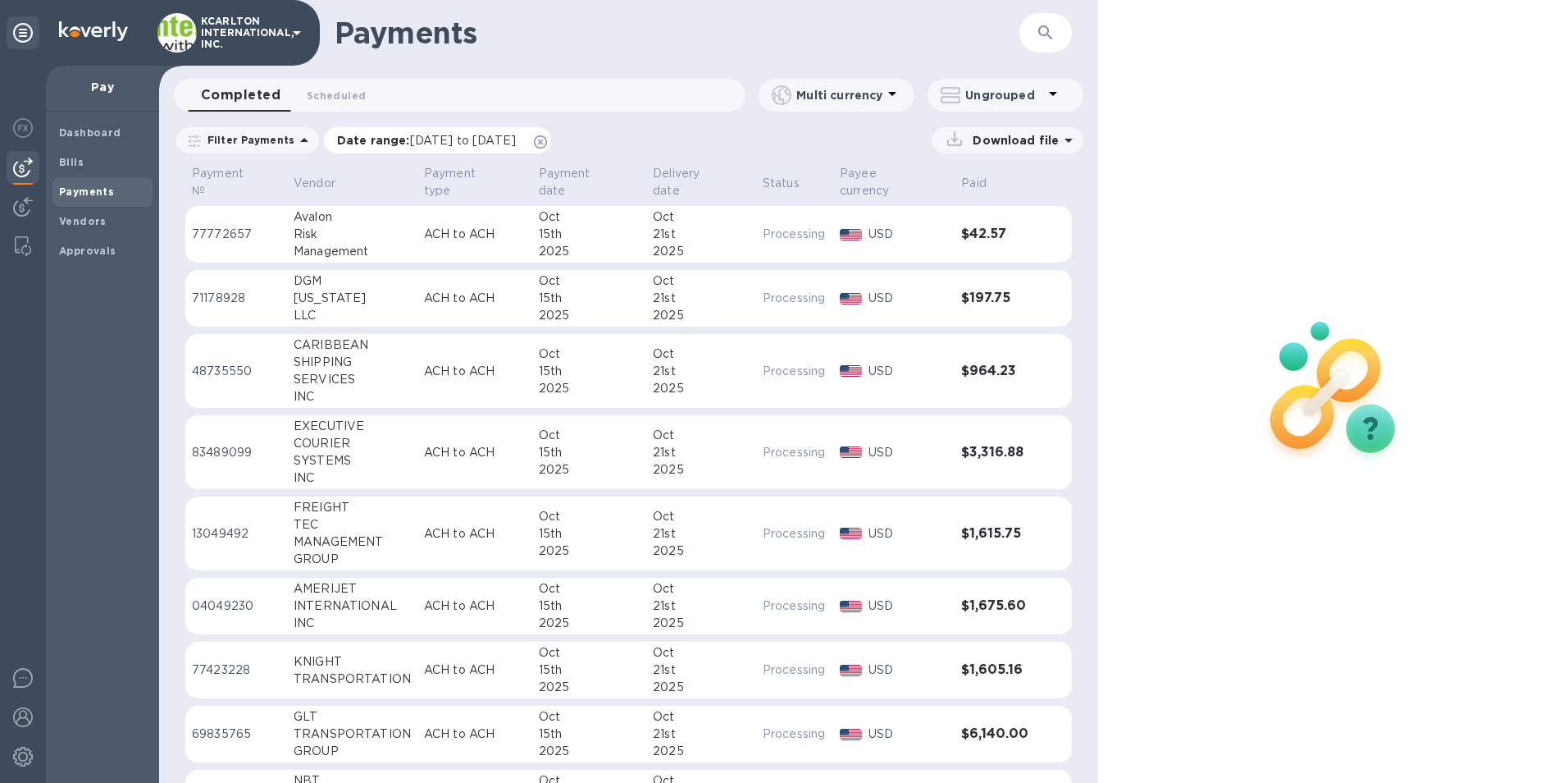
click at [458, 145] on span "[DATE] to [DATE]" at bounding box center [463, 140] width 106 height 13
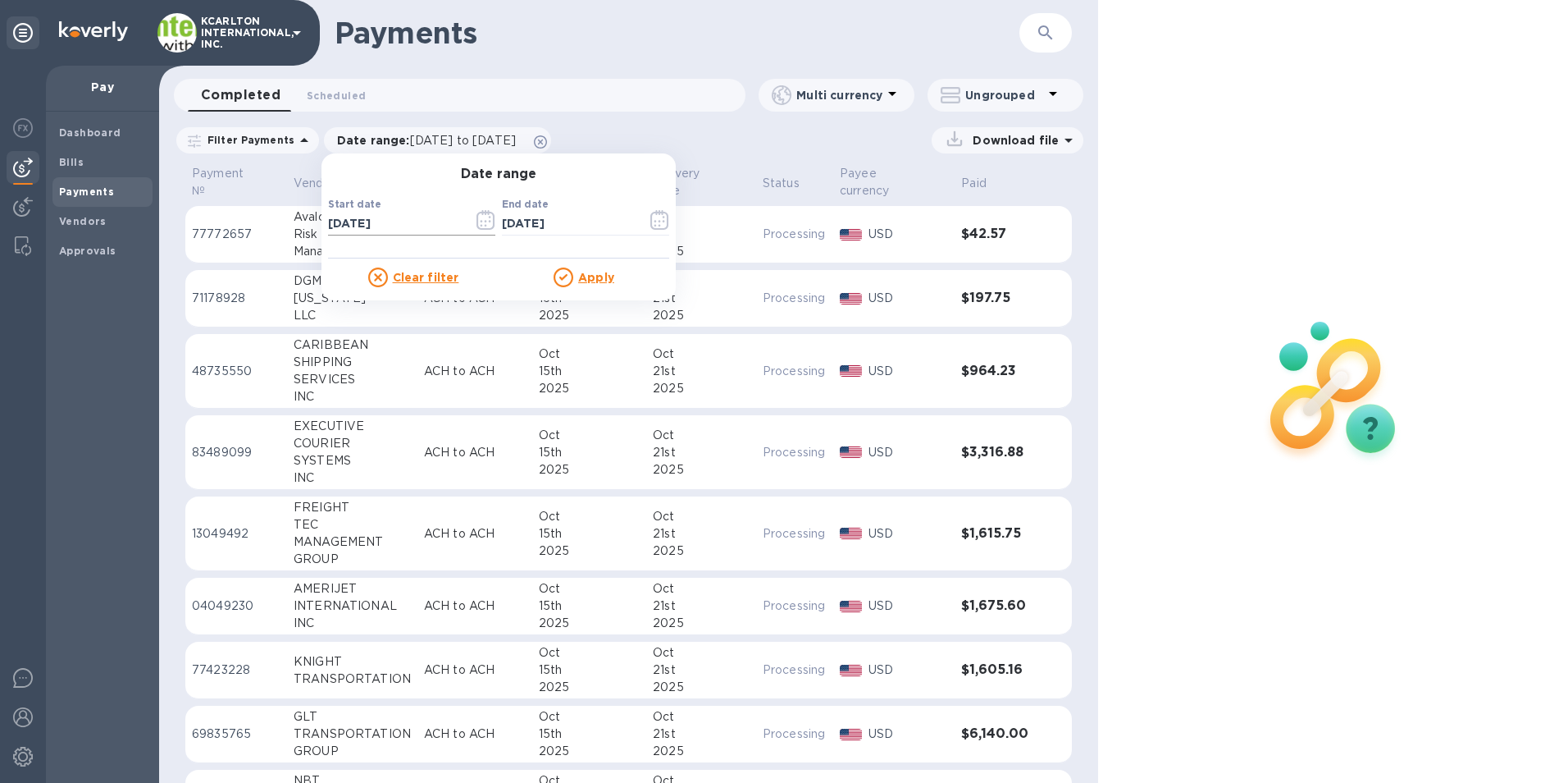
click at [485, 223] on icon "button" at bounding box center [486, 219] width 19 height 20
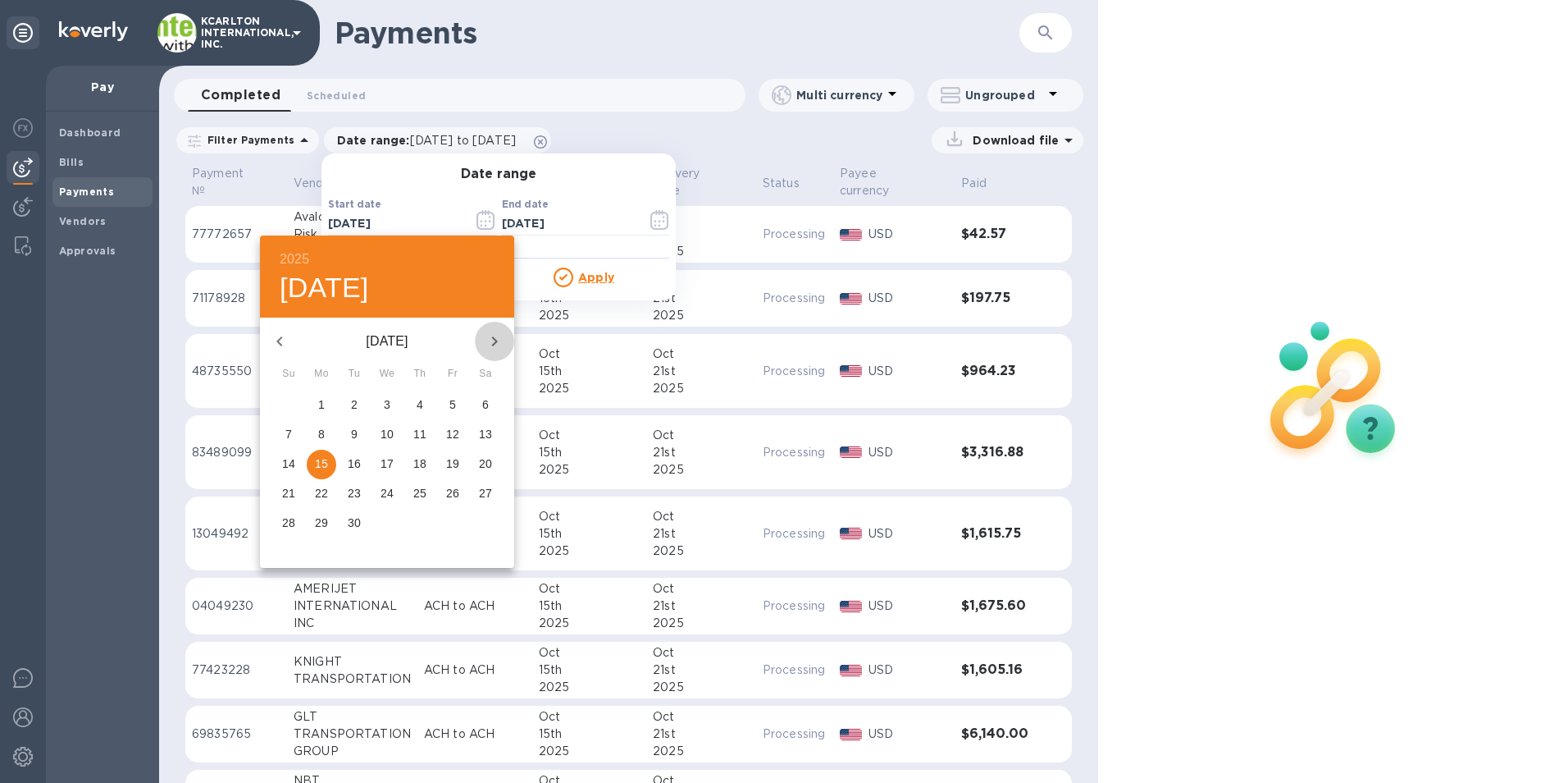
click at [497, 339] on icon "button" at bounding box center [494, 341] width 20 height 20
click at [392, 457] on p "15" at bounding box center [388, 463] width 13 height 16
type input "[DATE]"
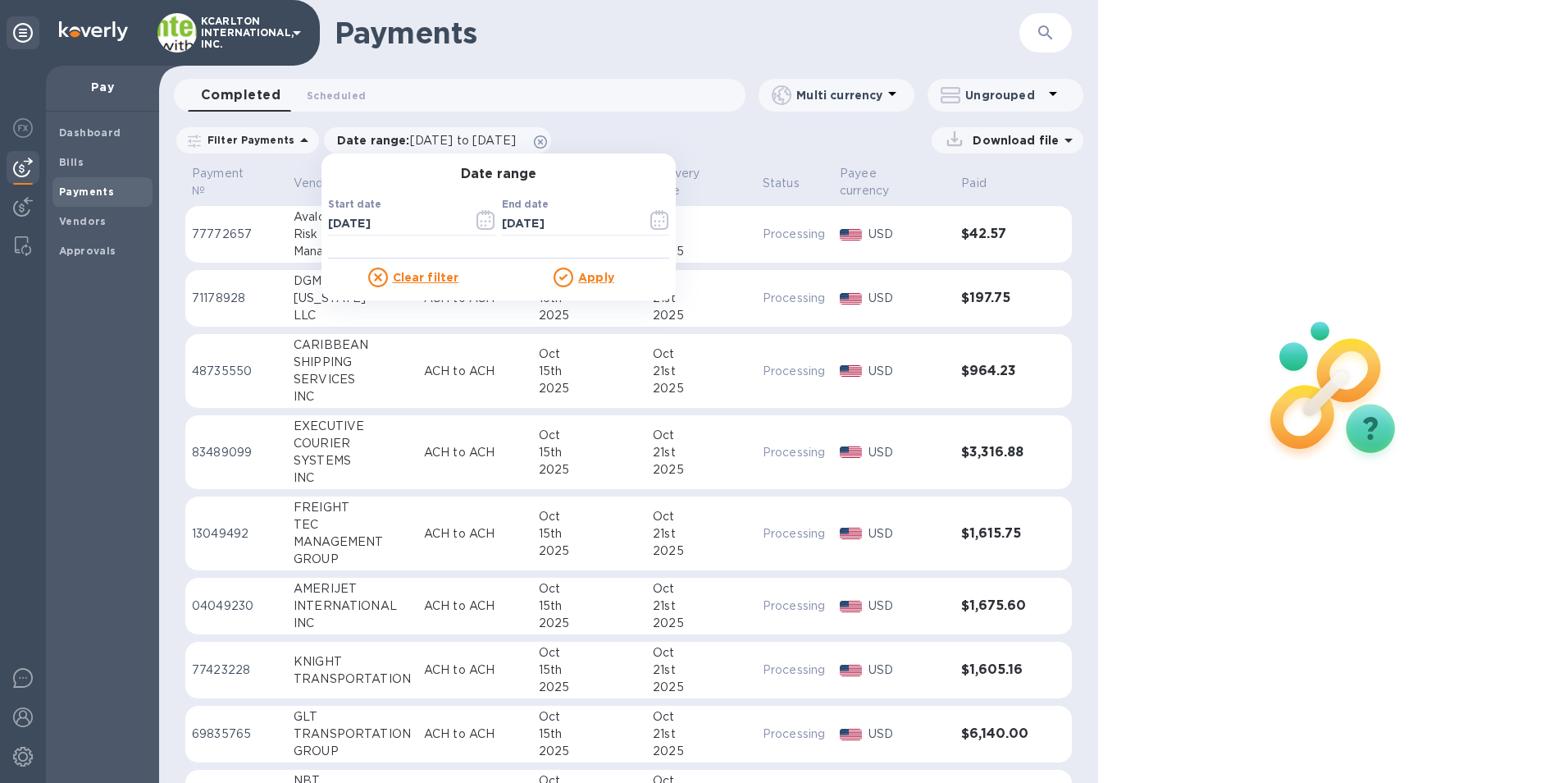
click at [578, 276] on u "Apply" at bounding box center [596, 277] width 36 height 13
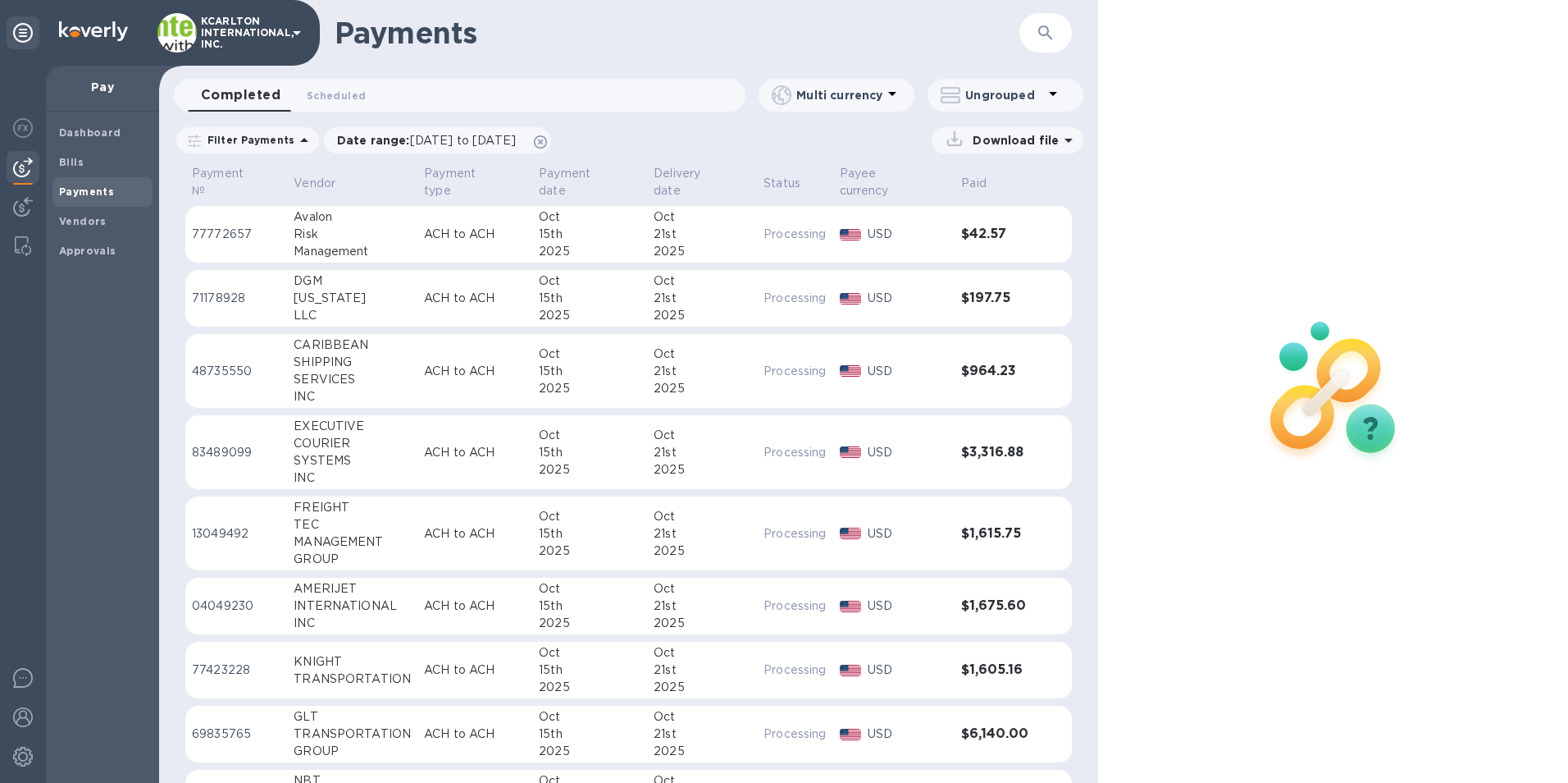
click at [991, 145] on p "Download file" at bounding box center [1012, 140] width 93 height 16
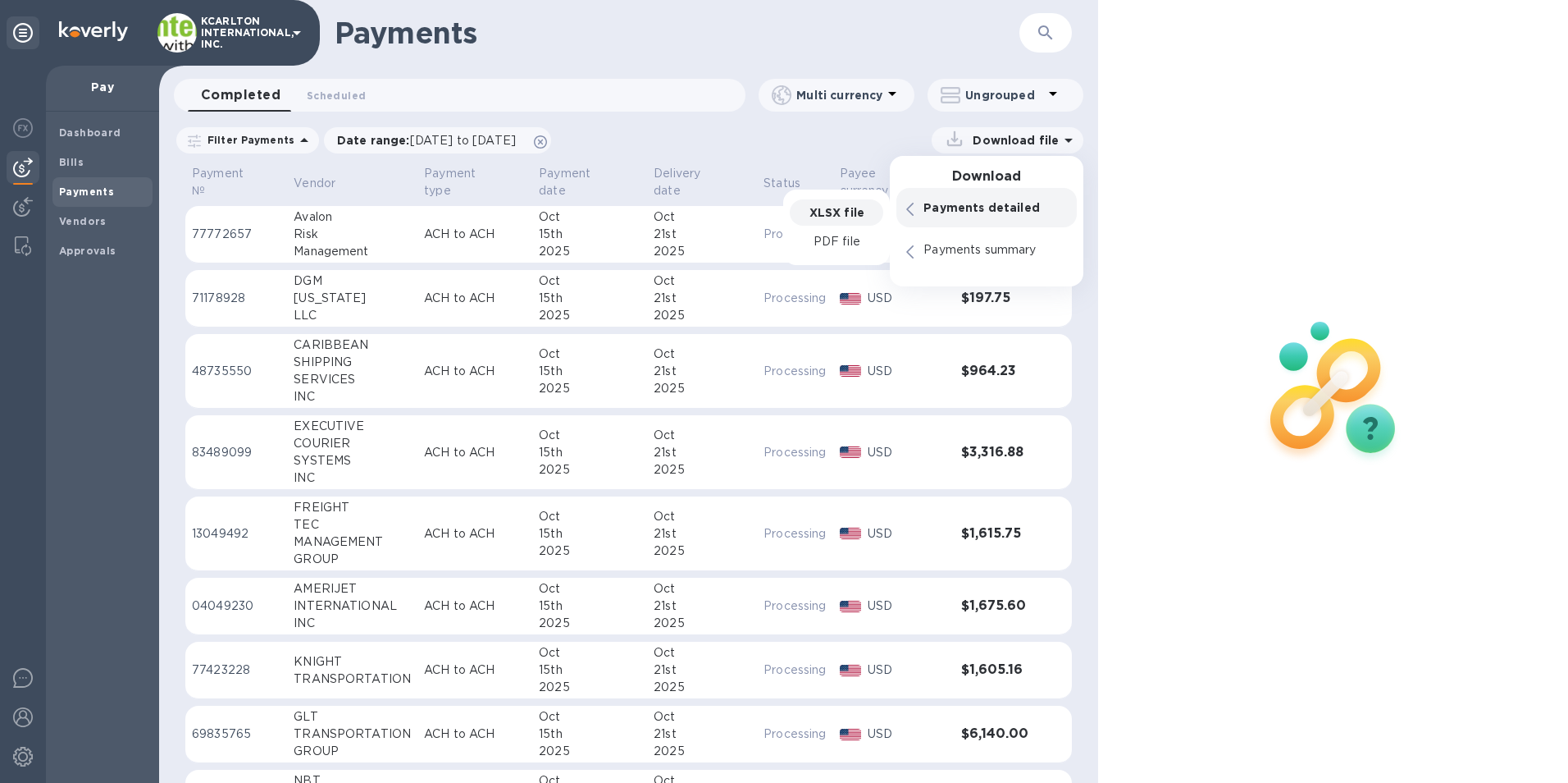
click at [839, 216] on p "XLSX file" at bounding box center [836, 212] width 55 height 16
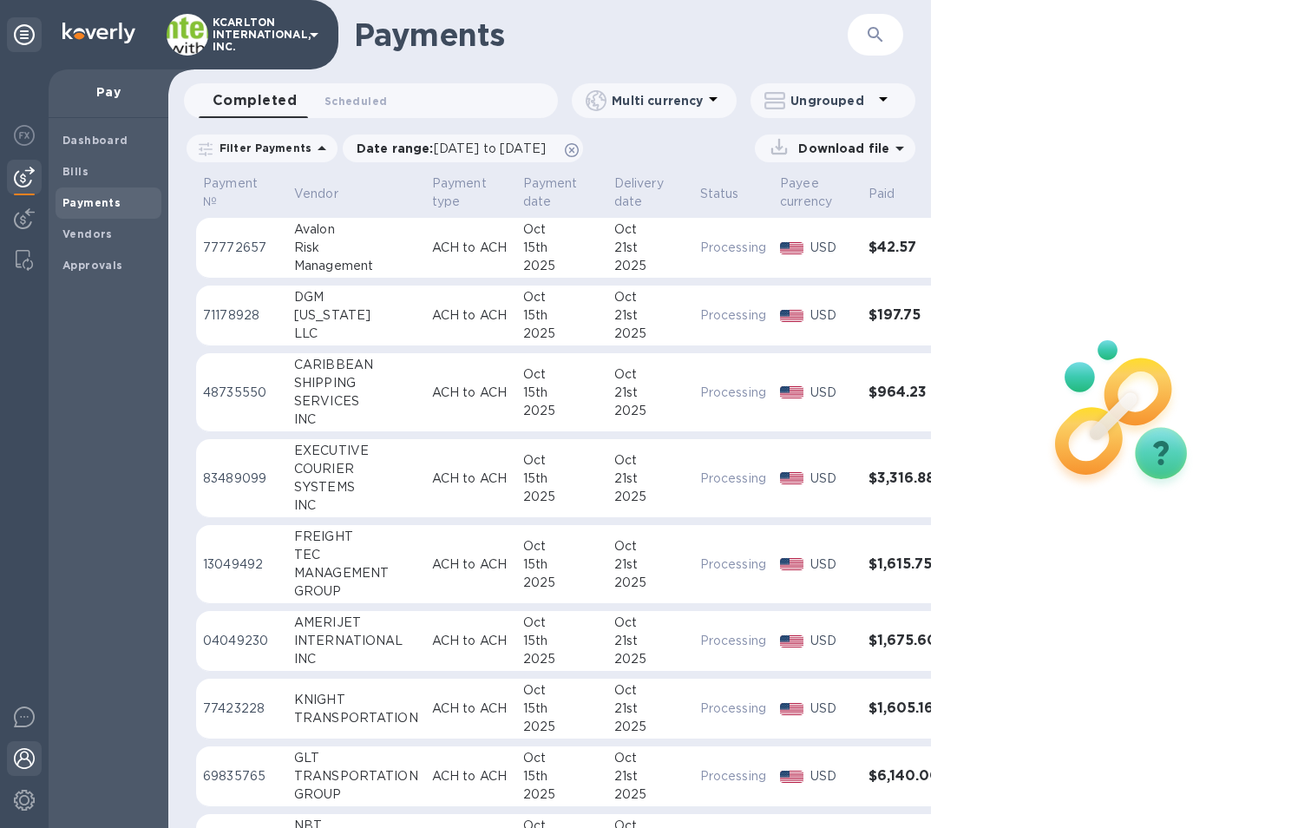
click at [28, 751] on img at bounding box center [24, 758] width 21 height 21
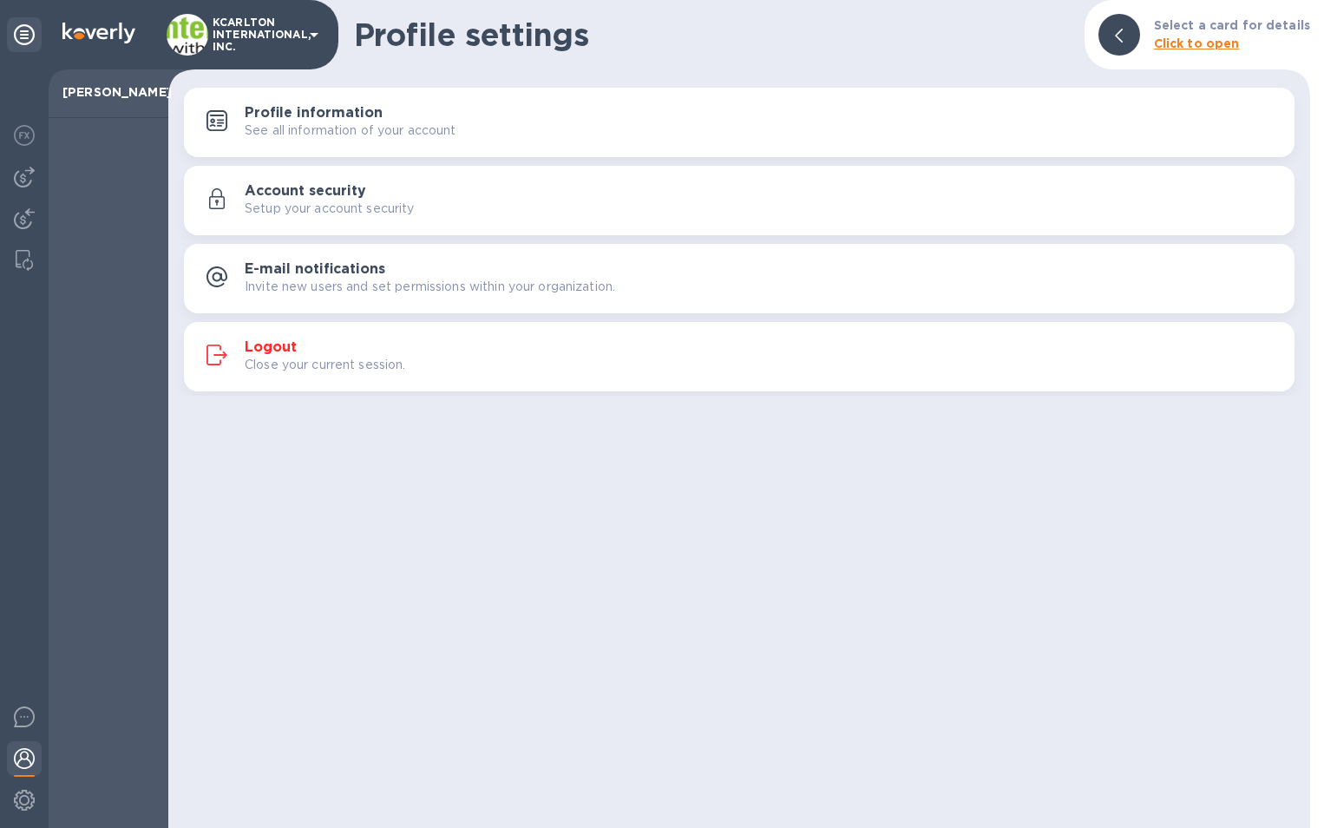
click at [298, 350] on div "Logout Close your current session." at bounding box center [763, 356] width 1036 height 35
